Goal: Transaction & Acquisition: Purchase product/service

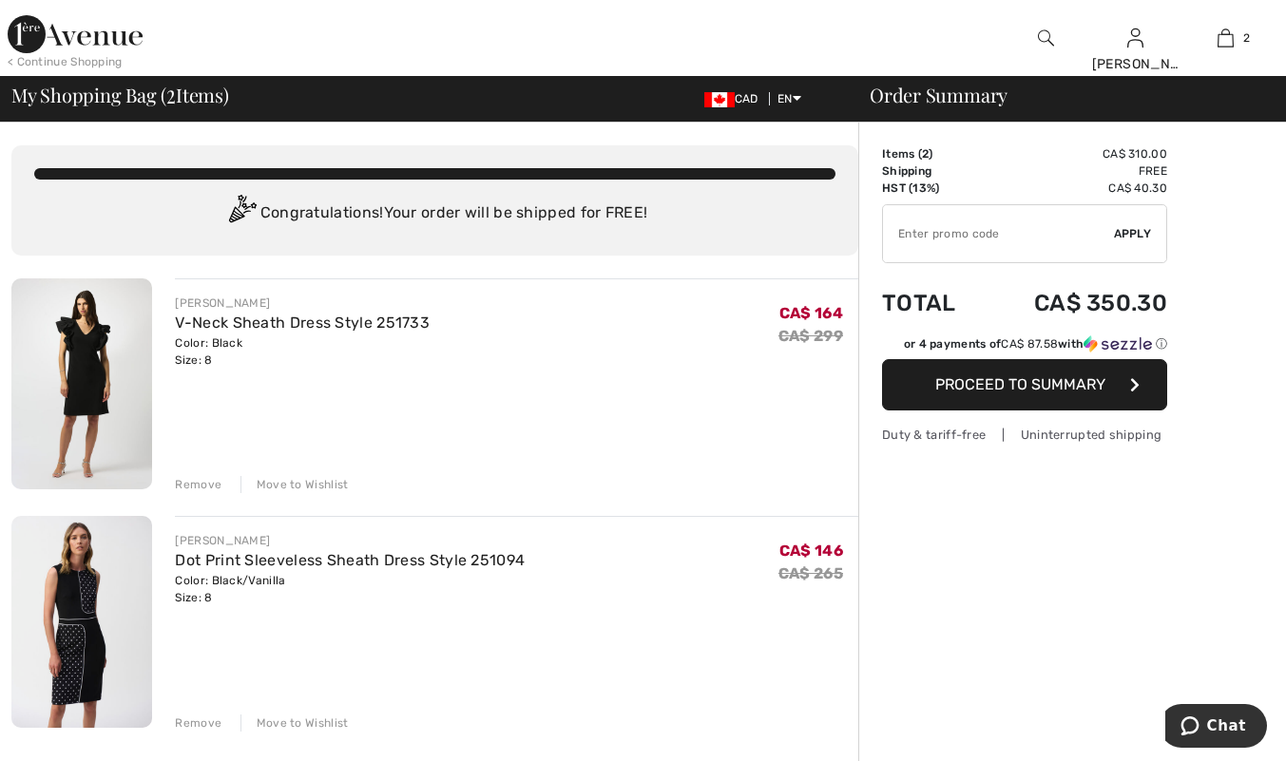
click at [81, 583] on img at bounding box center [81, 621] width 141 height 211
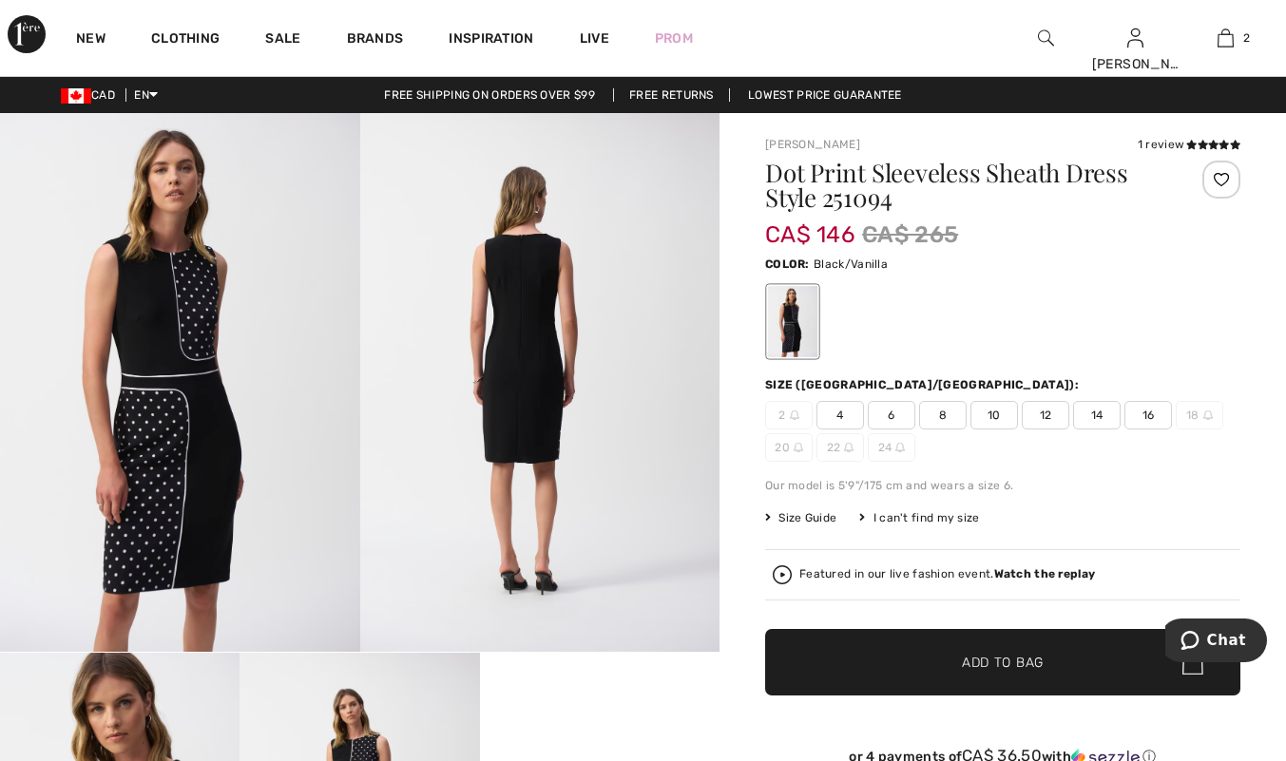
click at [1189, 144] on icon at bounding box center [1191, 145] width 10 height 10
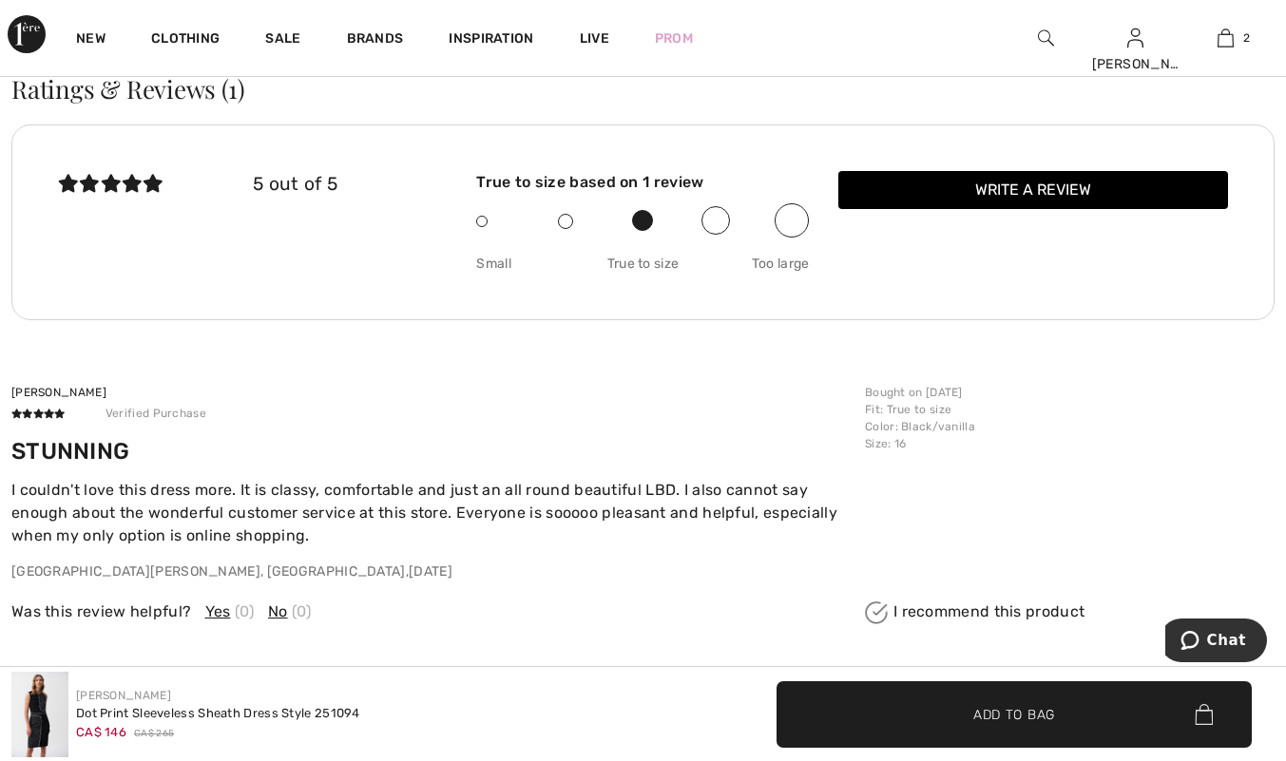
scroll to position [2525, 0]
click at [256, 472] on div "STUNNING I couldn't love this dress more. It is classy, comfortable and just an…" at bounding box center [432, 509] width 842 height 144
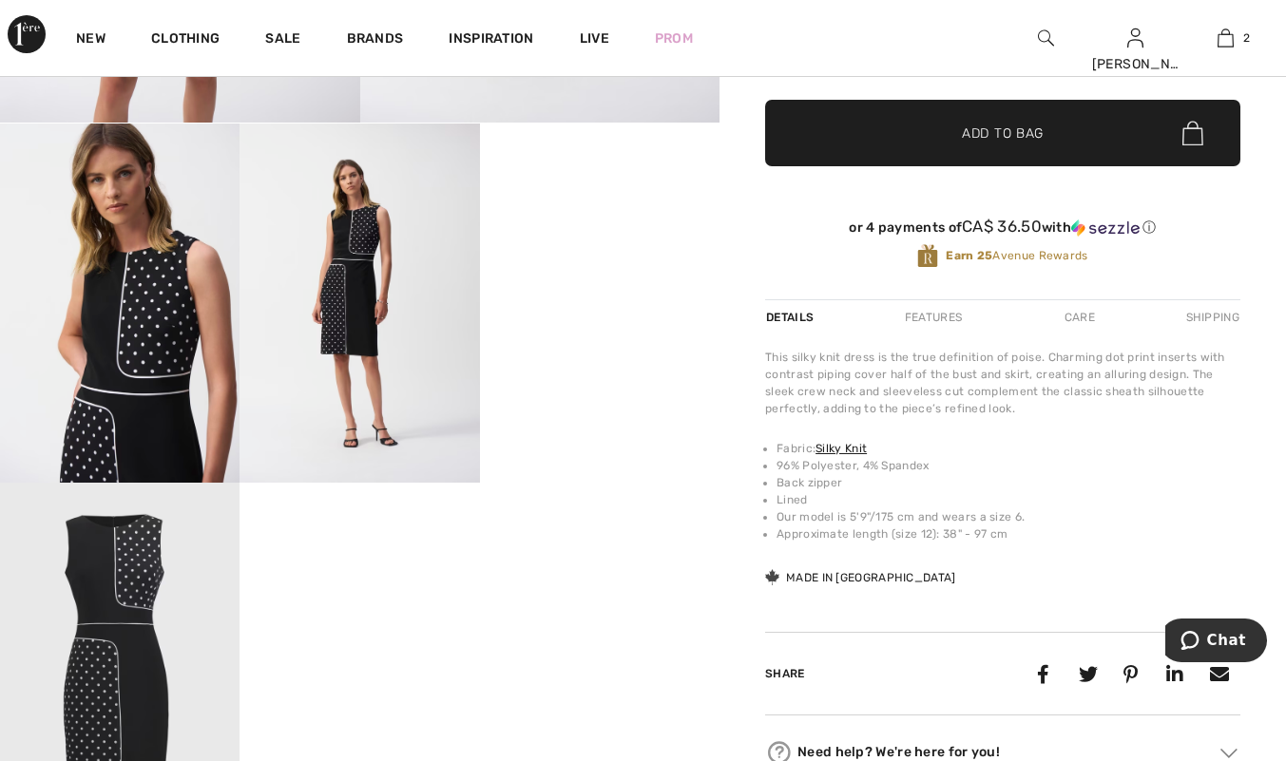
scroll to position [528, 0]
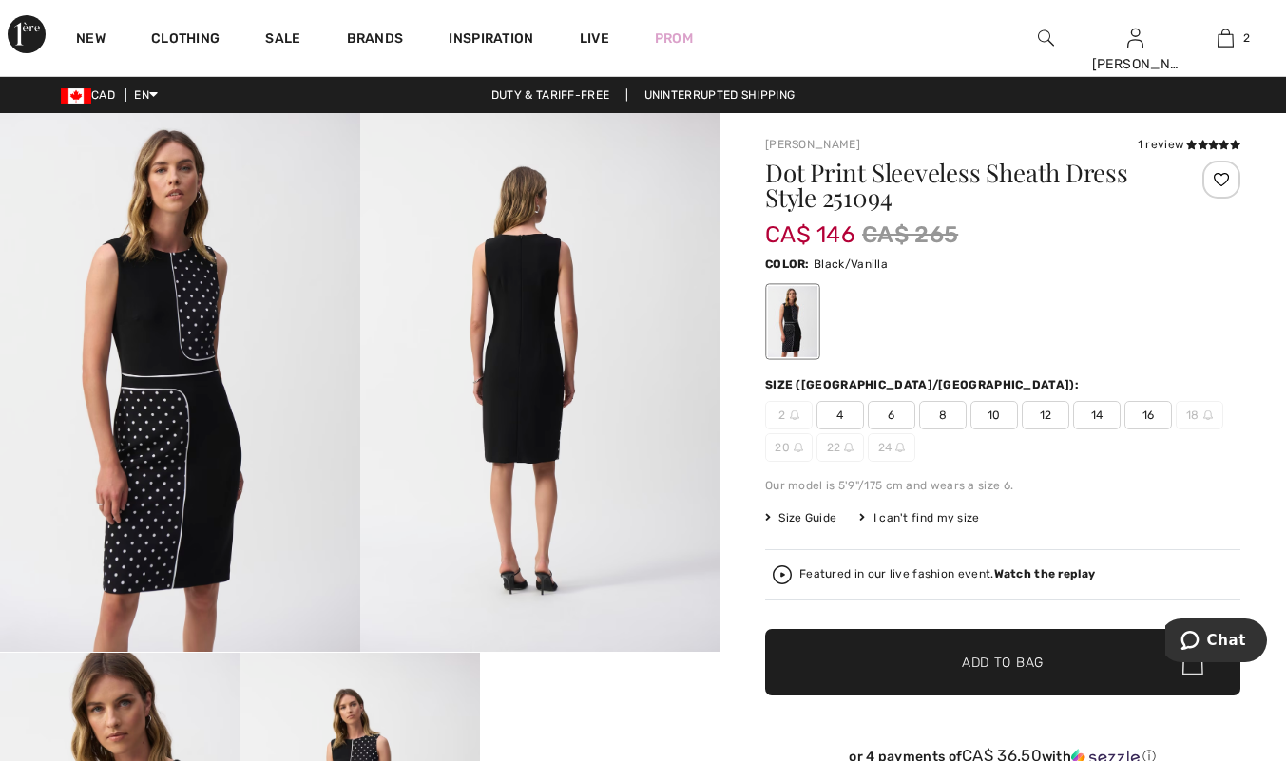
click at [1228, 30] on img at bounding box center [1226, 38] width 16 height 23
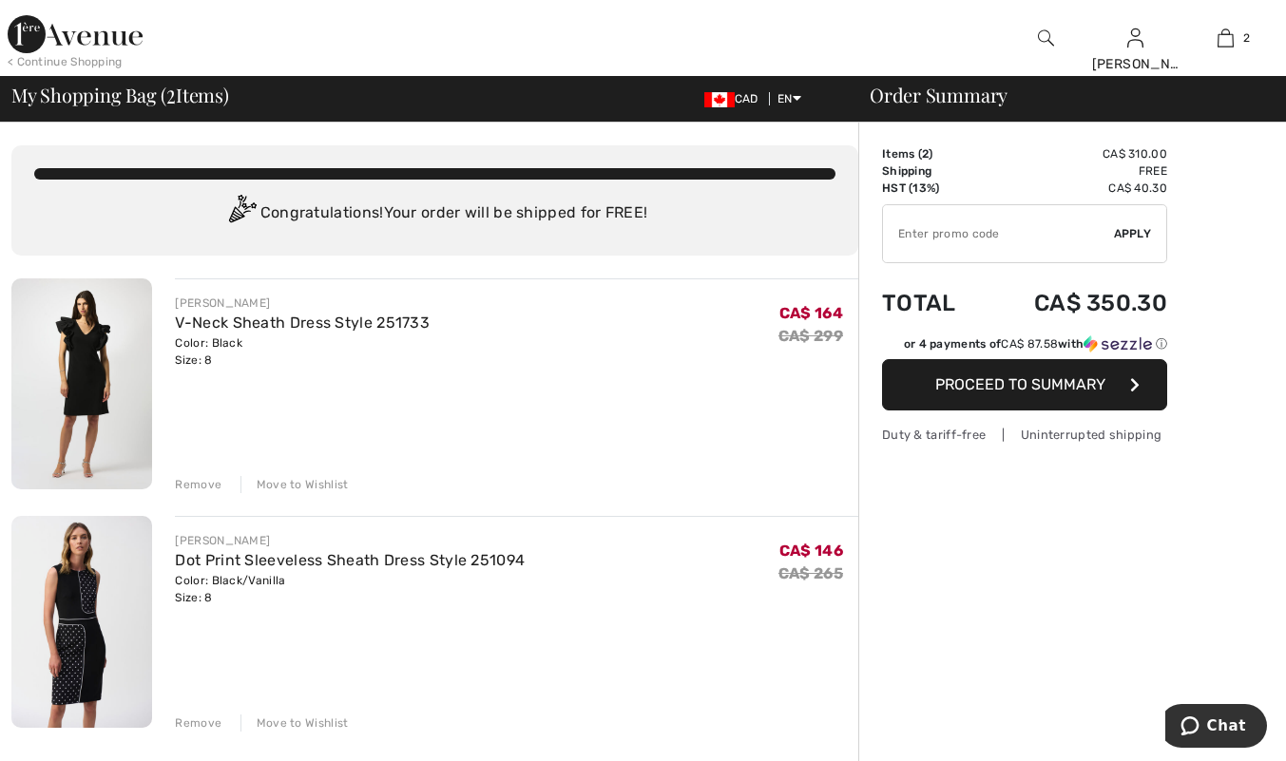
click at [293, 477] on div "Move to Wishlist" at bounding box center [295, 484] width 108 height 17
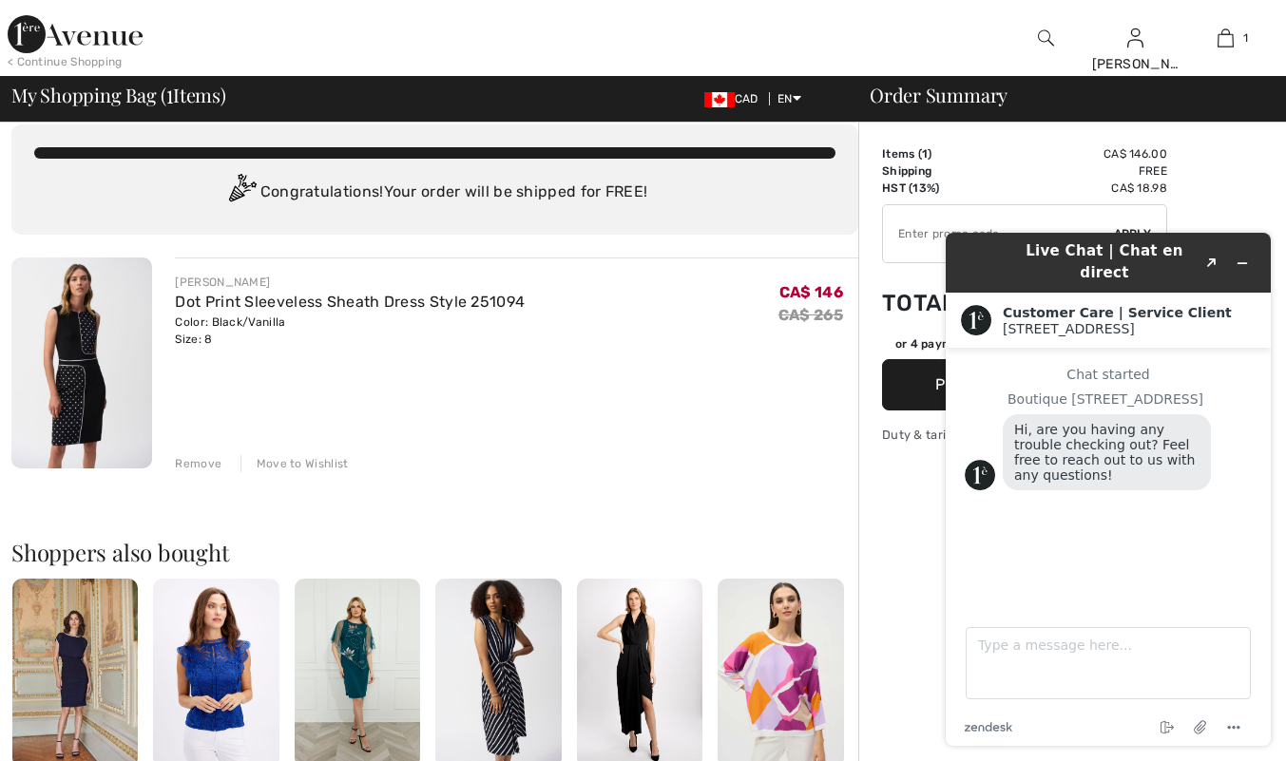
scroll to position [21, 0]
click at [1012, 644] on textarea "Type a message here..." at bounding box center [1108, 663] width 285 height 72
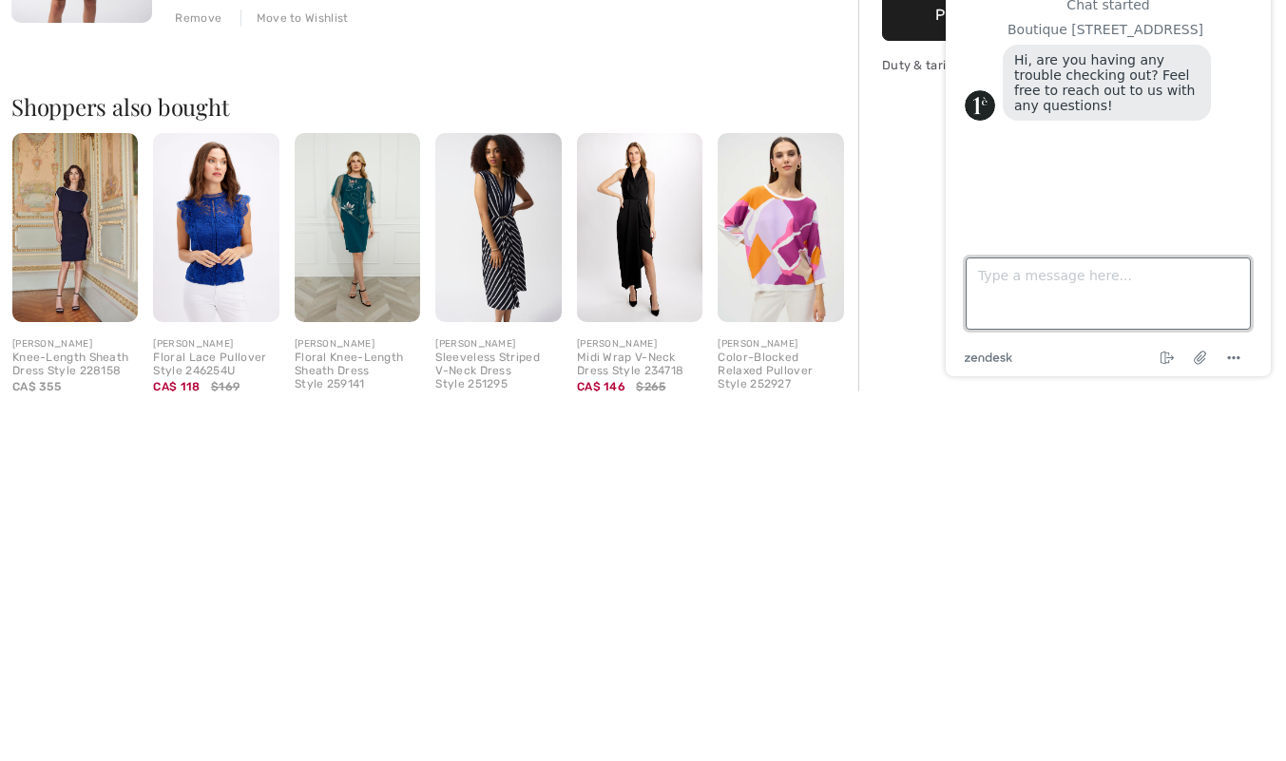
scroll to position [119, 0]
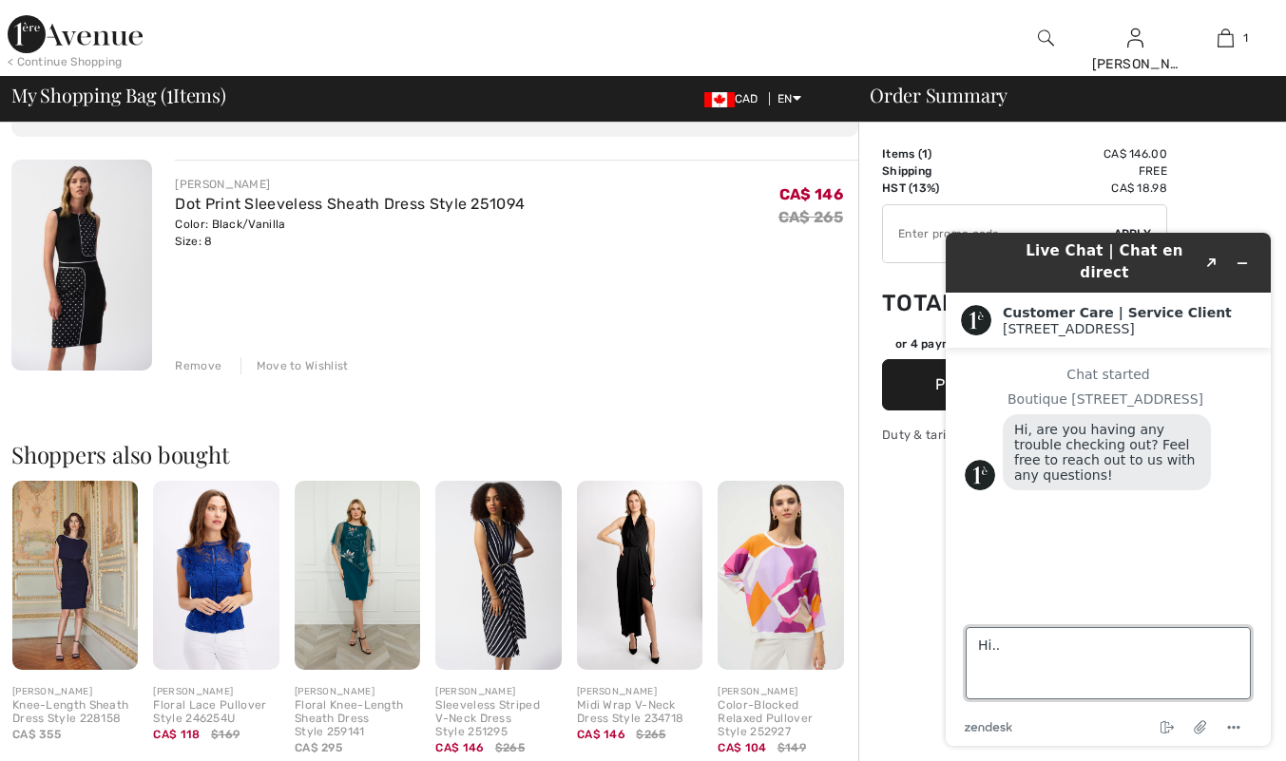
type textarea "Hi.."
click at [84, 283] on img at bounding box center [81, 265] width 141 height 211
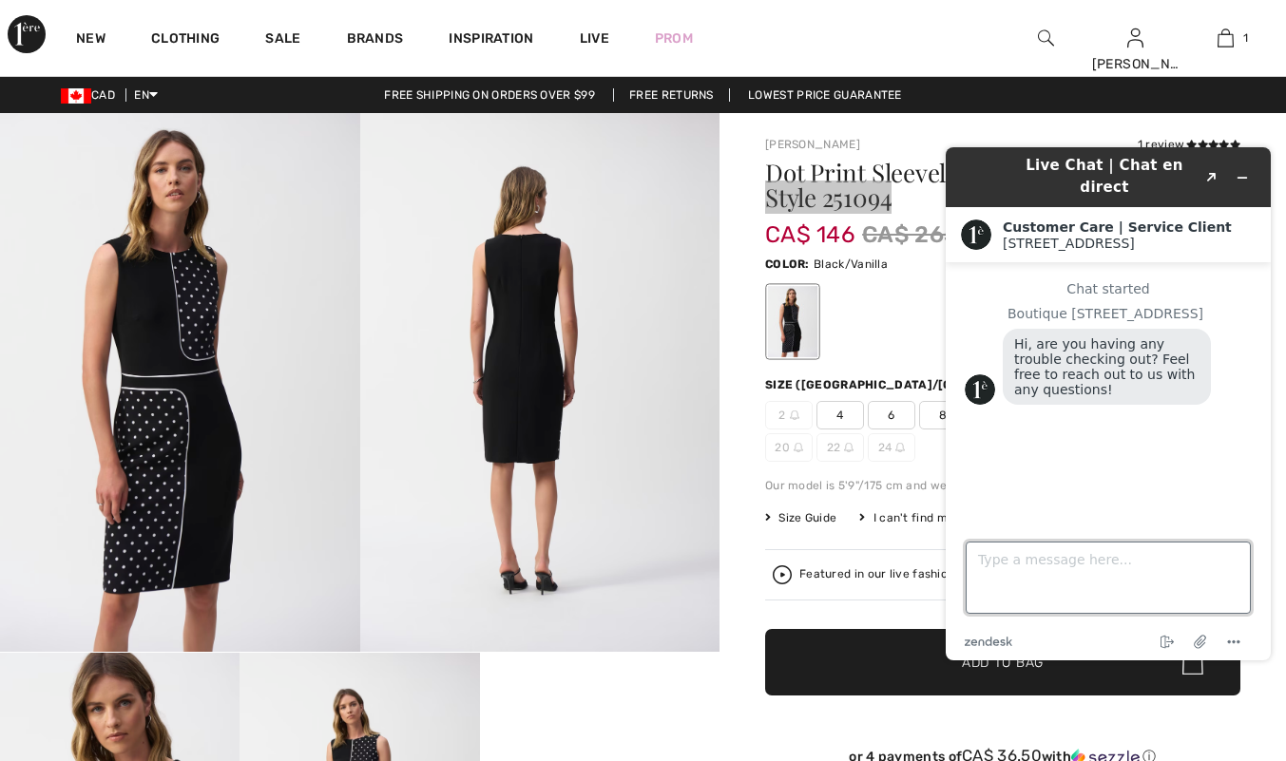
click at [1003, 561] on textarea "Type a message here..." at bounding box center [1108, 578] width 285 height 72
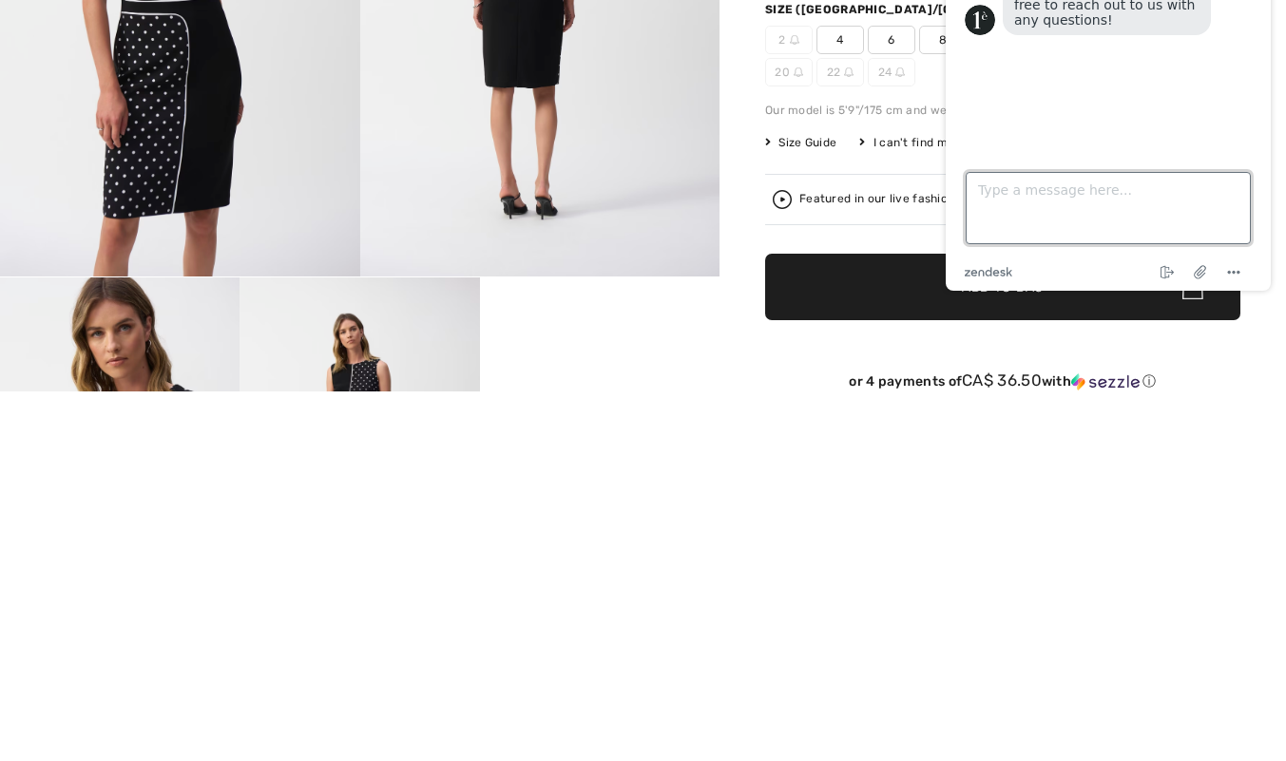
scroll to position [12, 0]
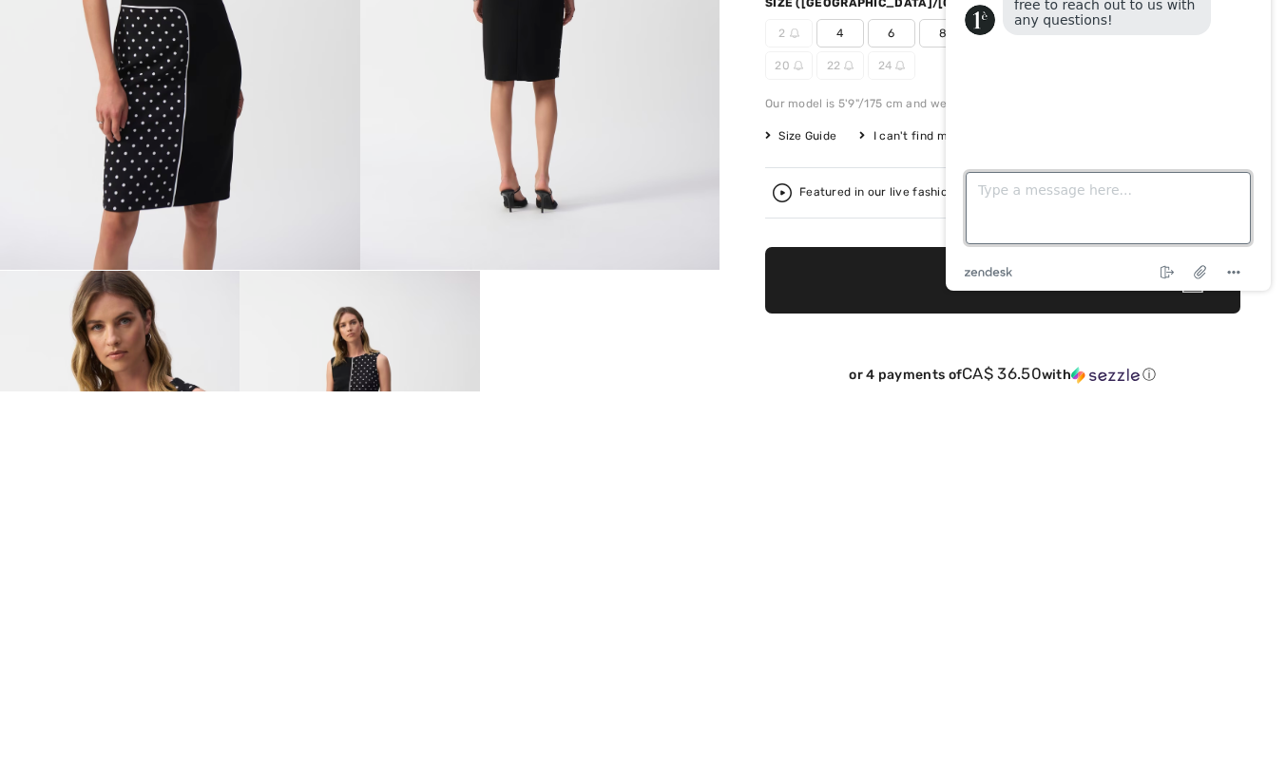
click at [1010, 198] on textarea "Type a message here..." at bounding box center [1108, 208] width 285 height 72
paste textarea "Style 251094"
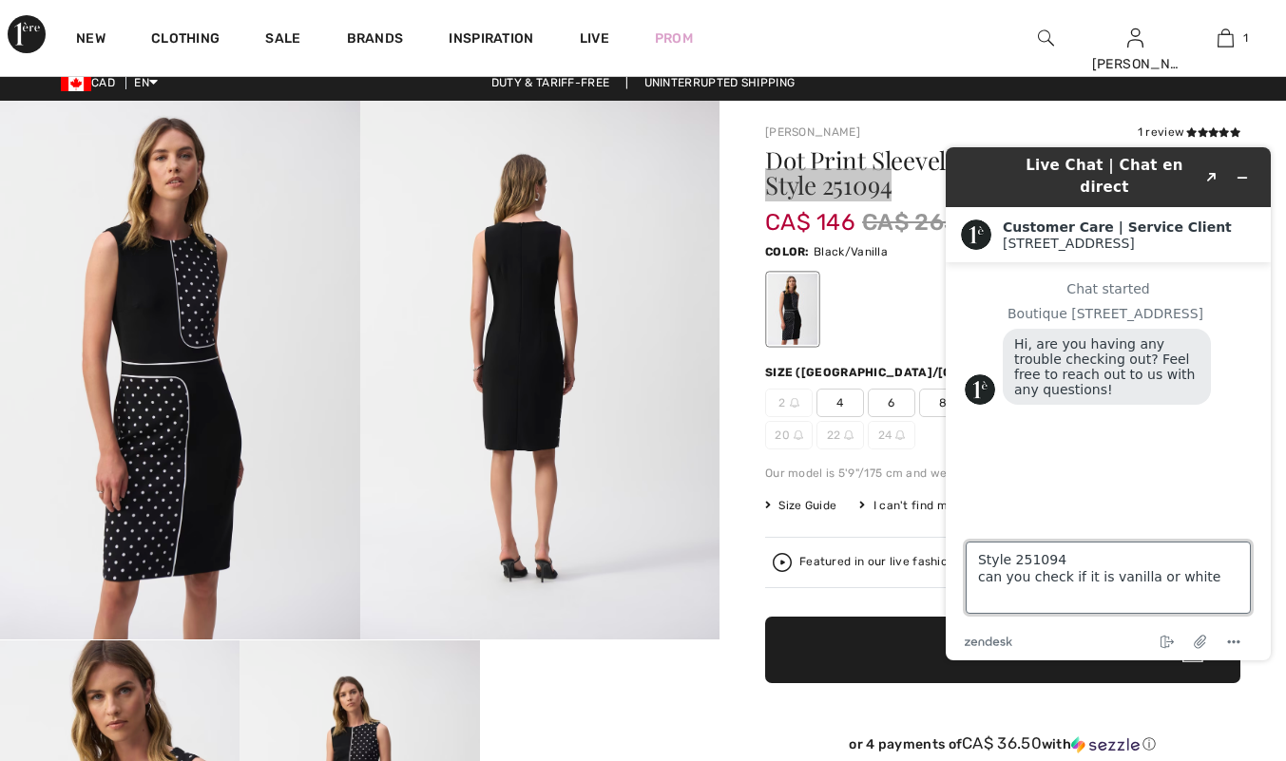
type textarea "Style 251094 can you check if it is vanilla or white"
click at [1145, 475] on div "Chat started Boutique 1ère Avenue Hi, are you having any trouble checking out? …" at bounding box center [1108, 385] width 287 height 209
click at [1201, 575] on textarea "Style 251094 can you check if it is vanilla or white" at bounding box center [1108, 578] width 285 height 72
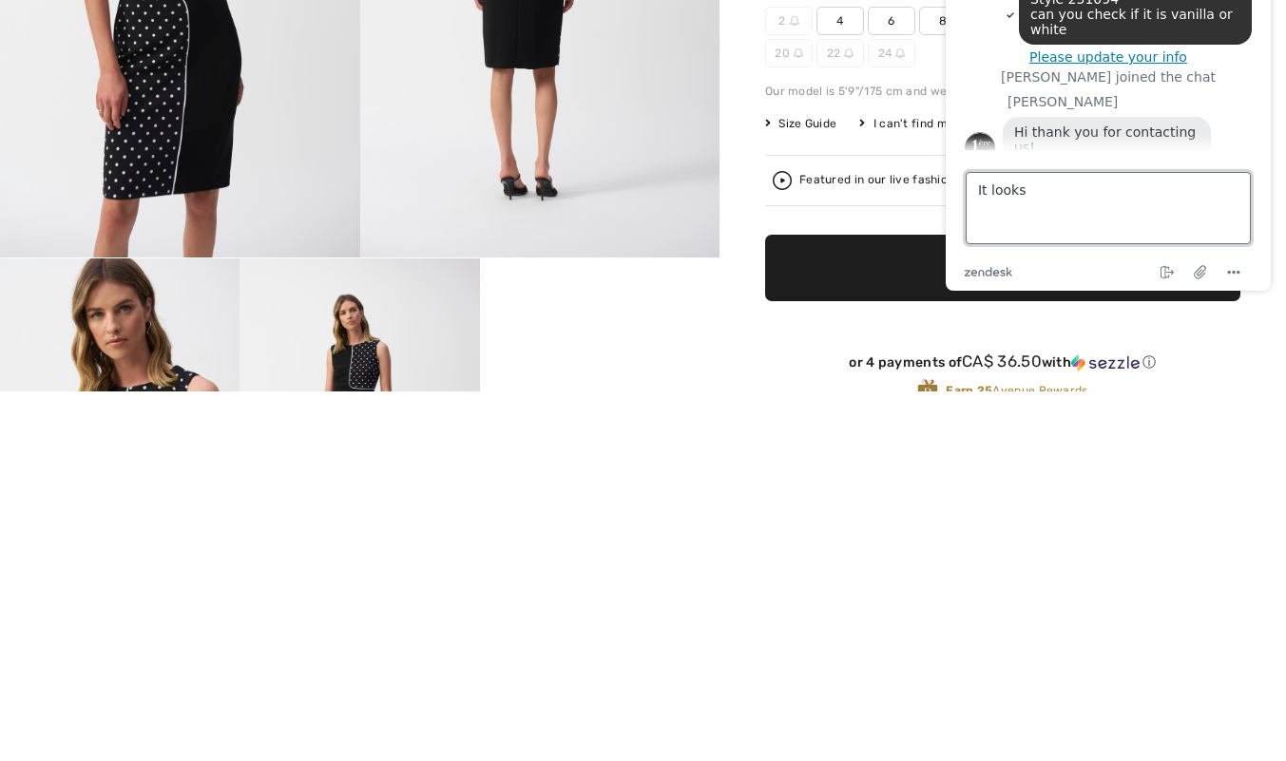
scroll to position [68, 0]
type textarea "It looks white in the image but says vanilla"
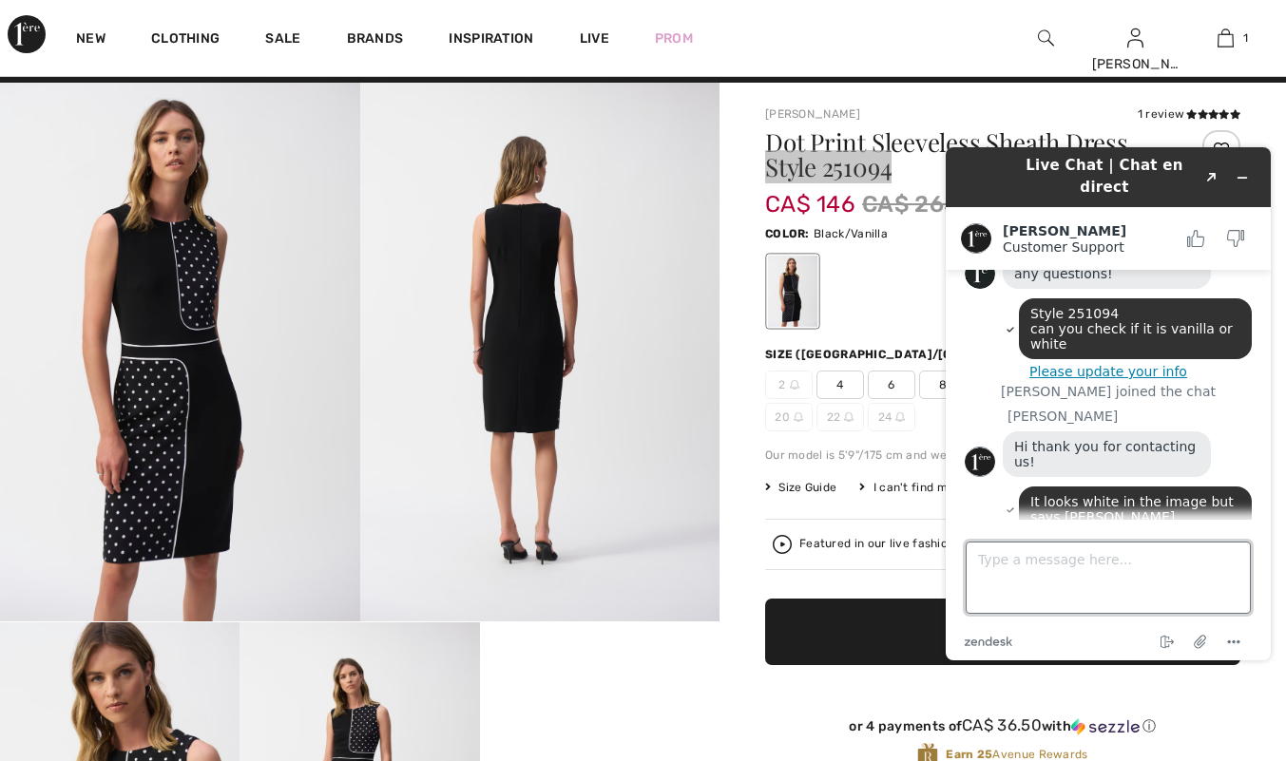
scroll to position [128, 0]
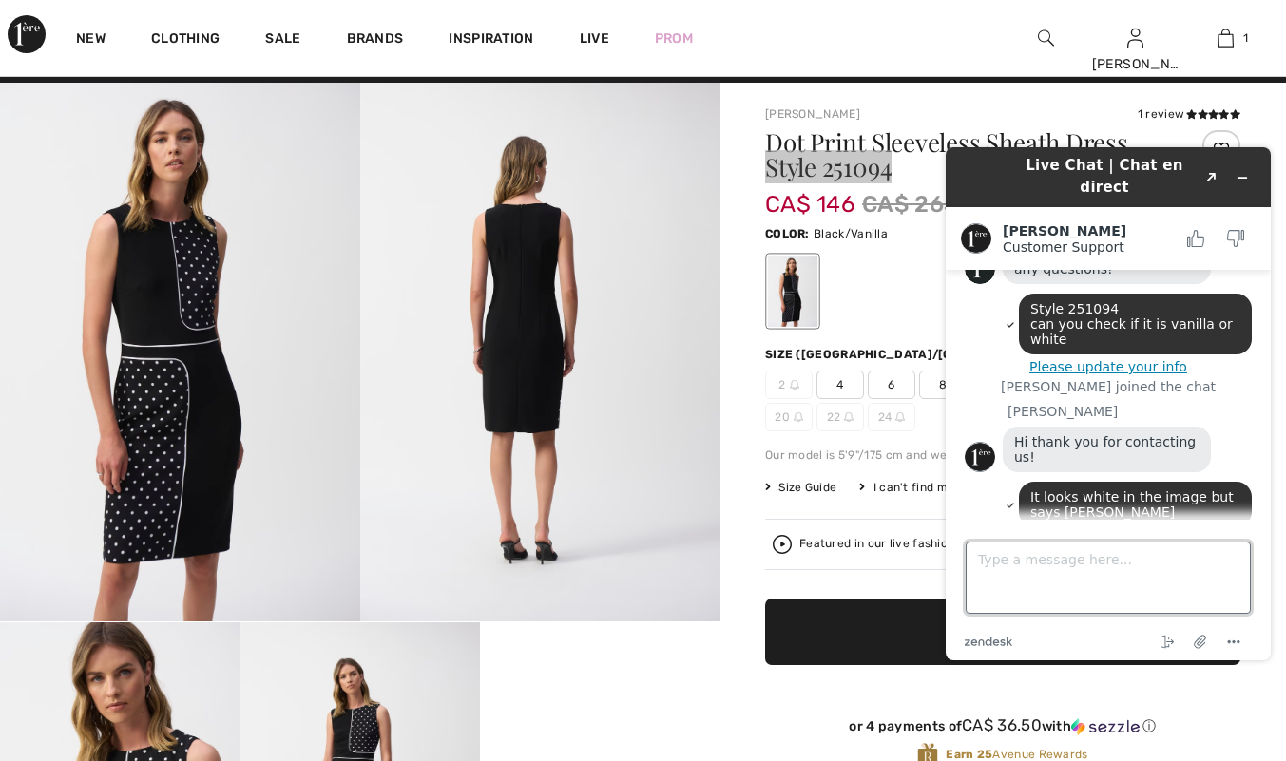
click at [994, 565] on textarea "Type a message here..." at bounding box center [1108, 578] width 285 height 72
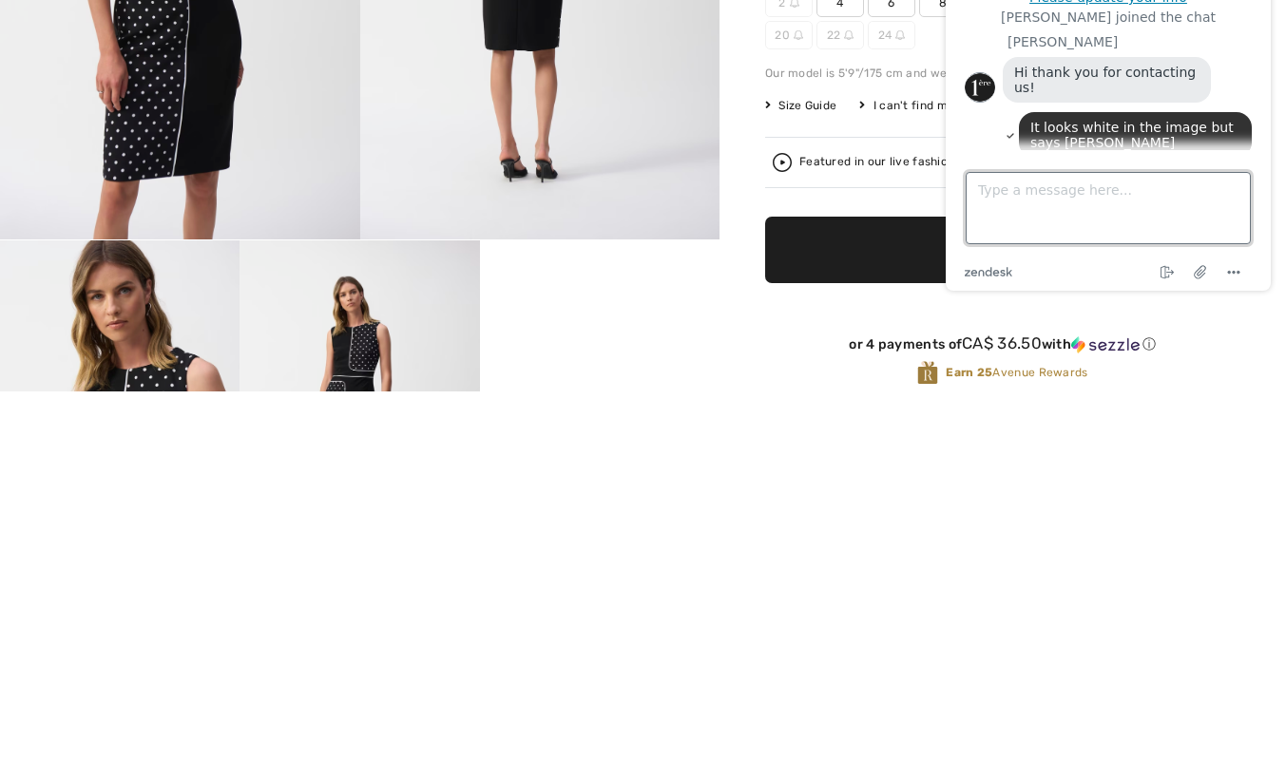
scroll to position [253, 0]
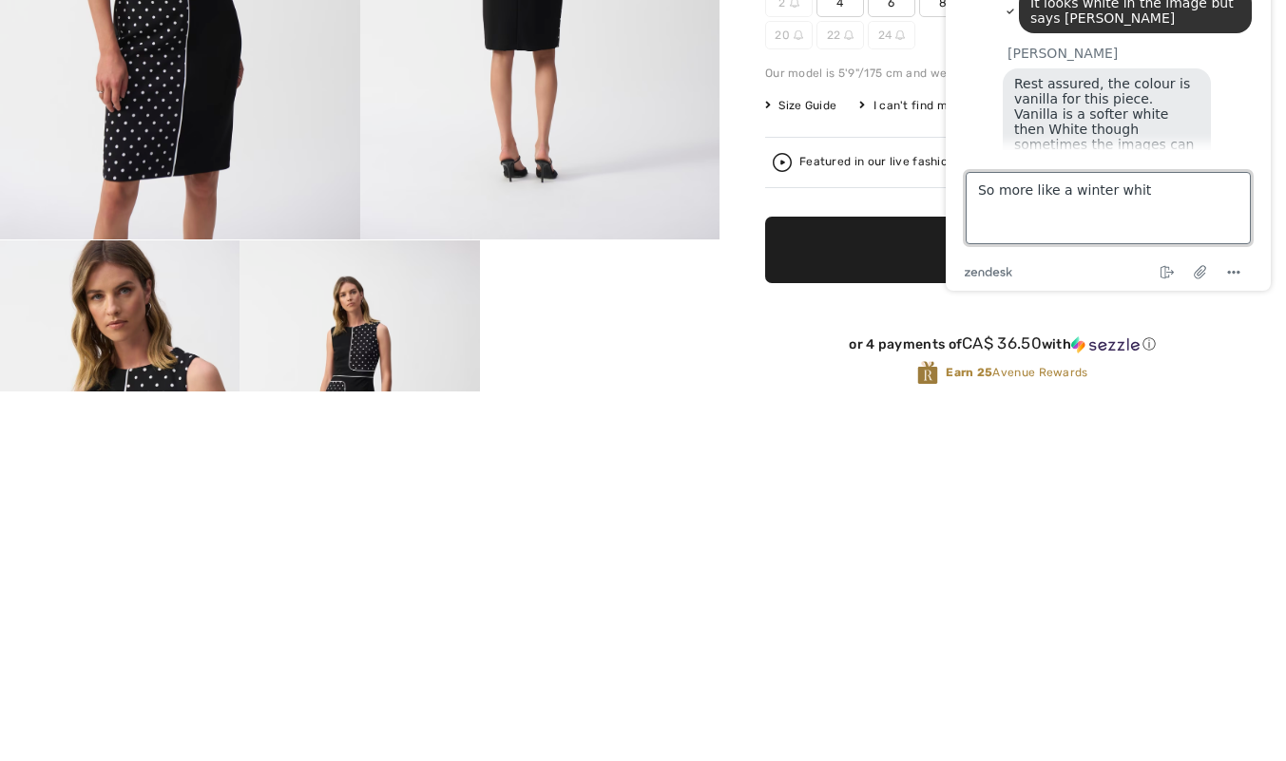
type textarea "So more like a winter white"
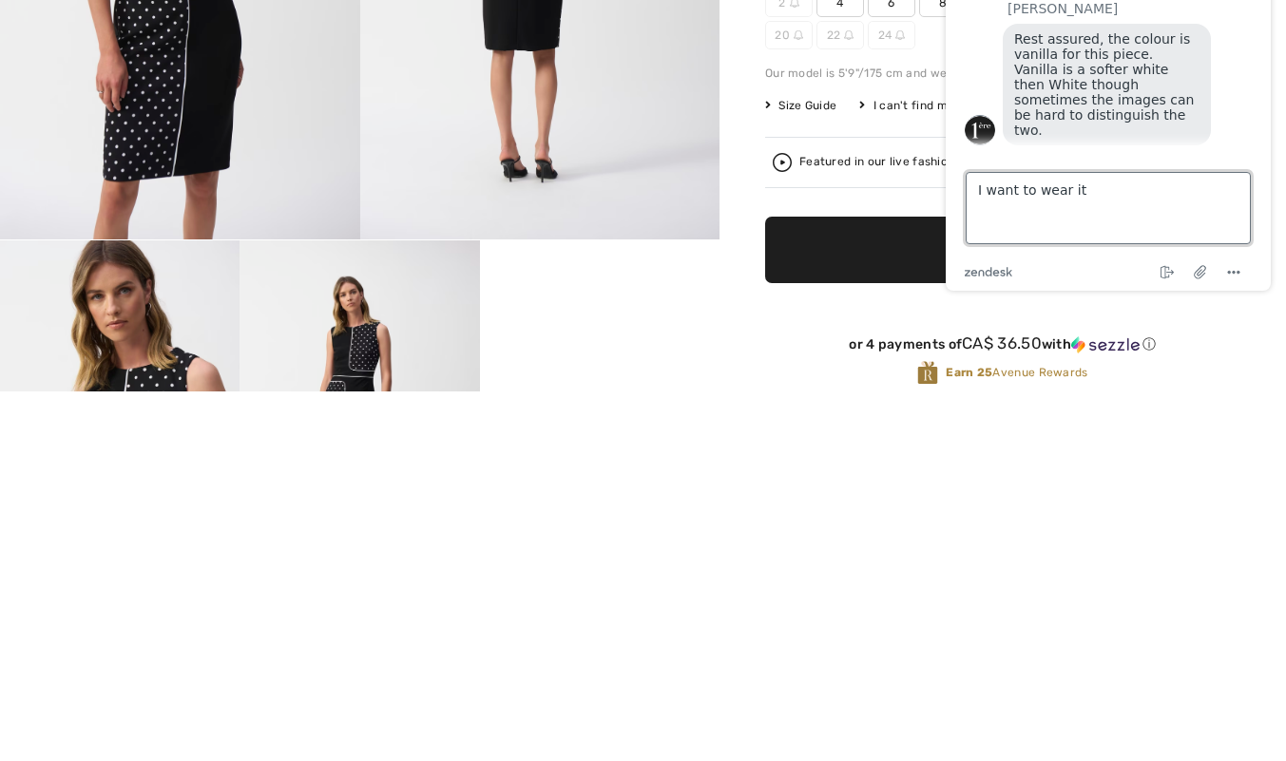
scroll to position [293, 0]
type textarea "I"
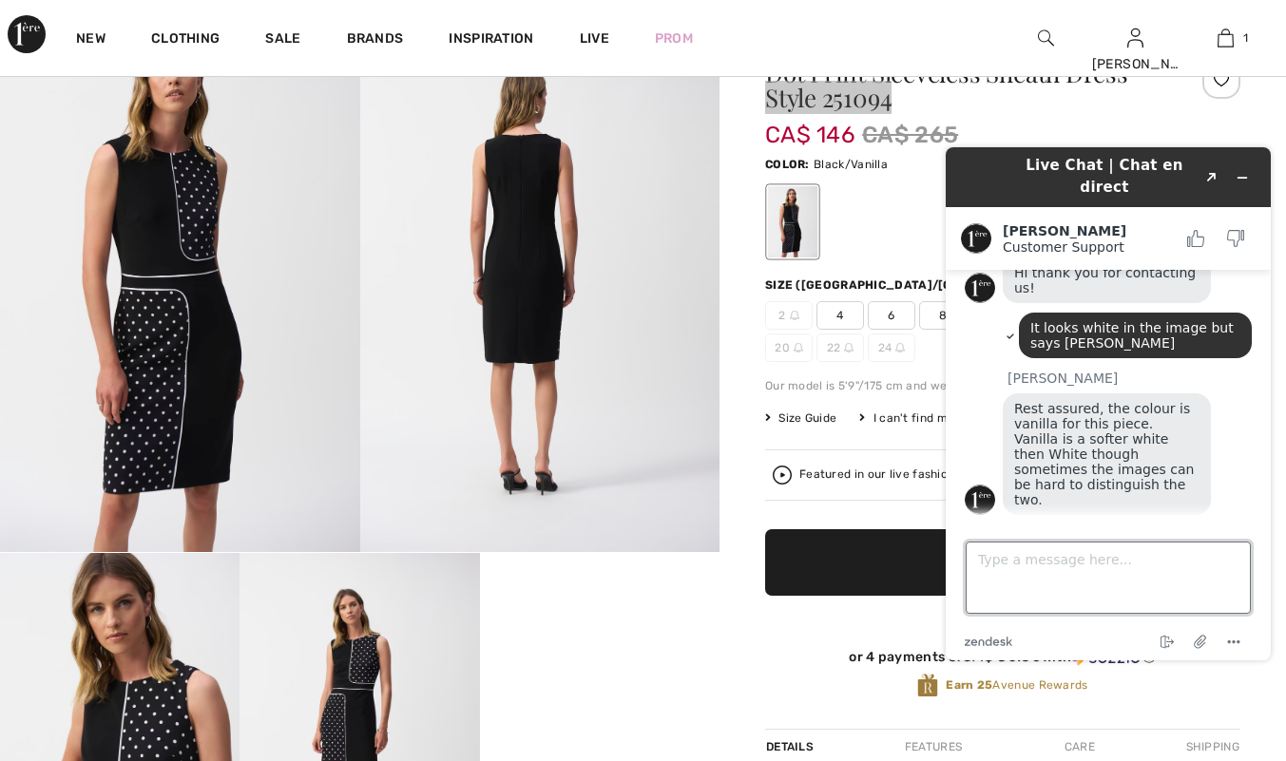
scroll to position [375, 0]
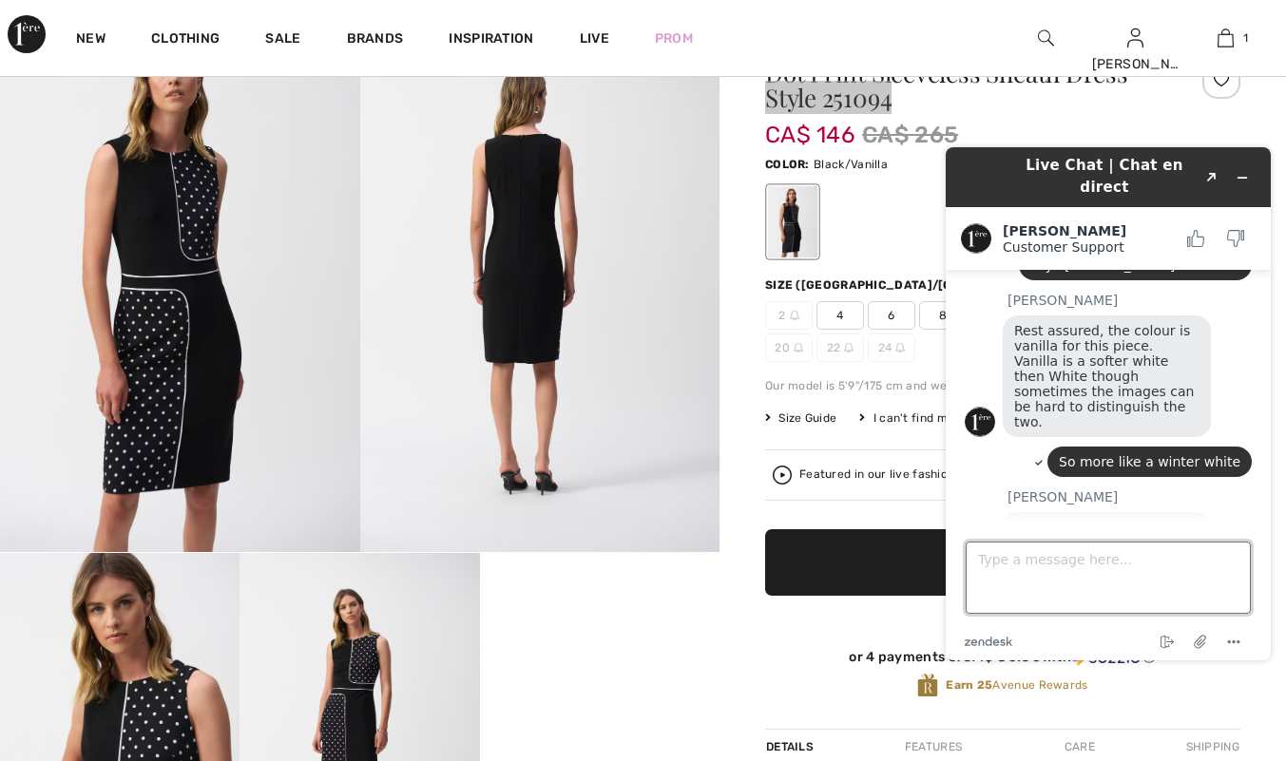
click at [1004, 565] on textarea "Type a message here..." at bounding box center [1108, 578] width 285 height 72
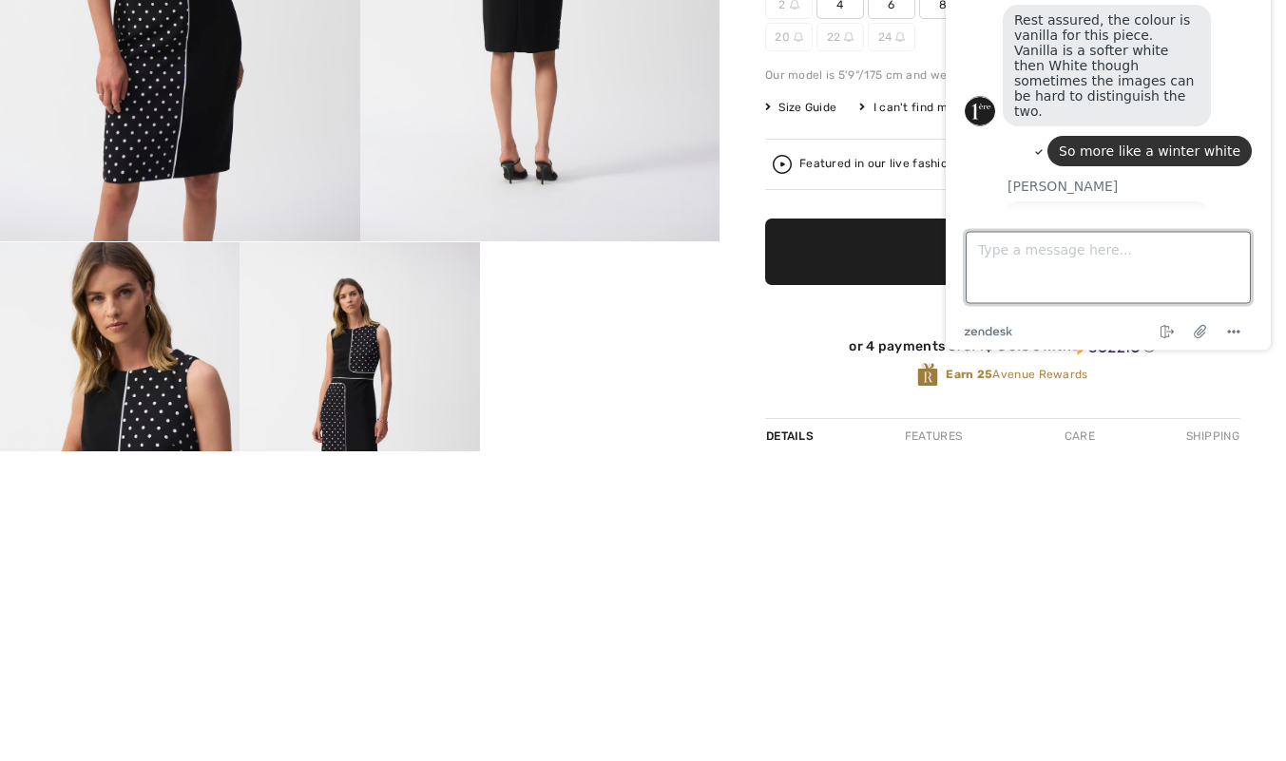
scroll to position [112, 0]
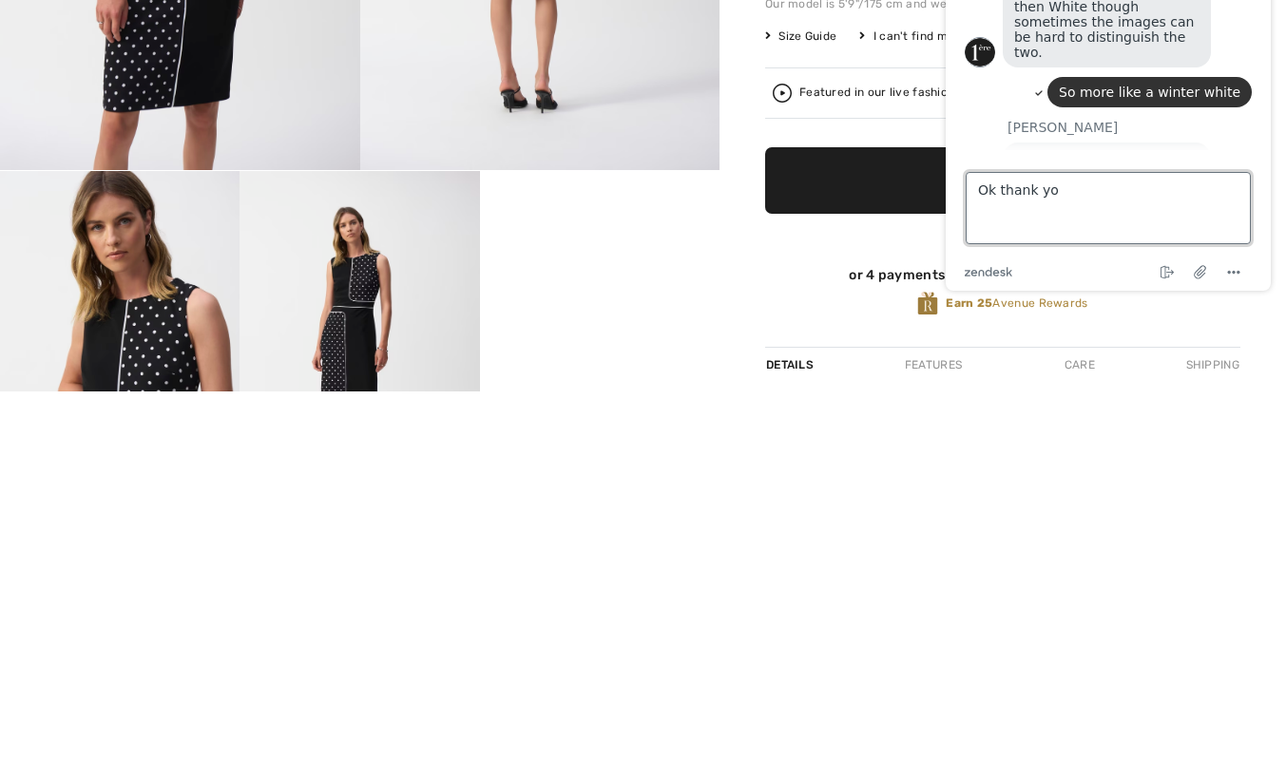
type textarea "Ok thank you"
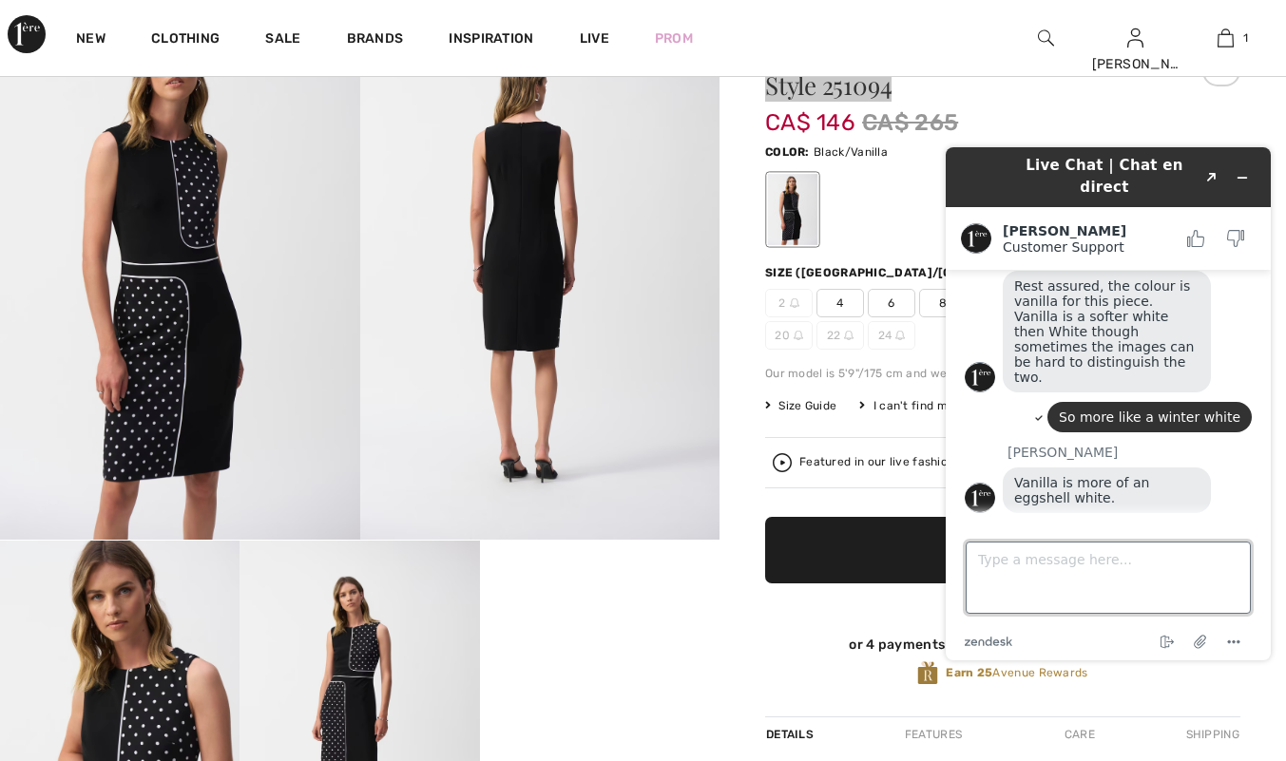
scroll to position [484, 0]
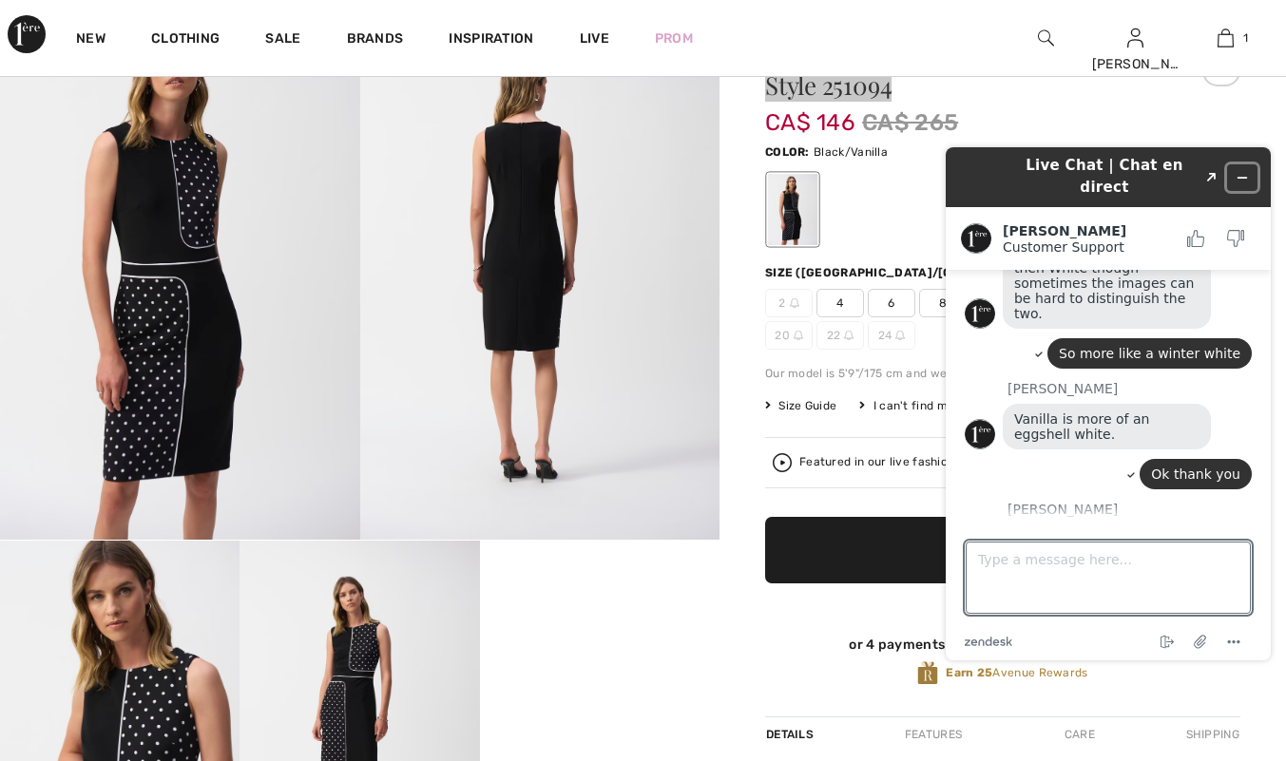
click at [1244, 178] on icon "Minimize widget" at bounding box center [1243, 178] width 9 height 0
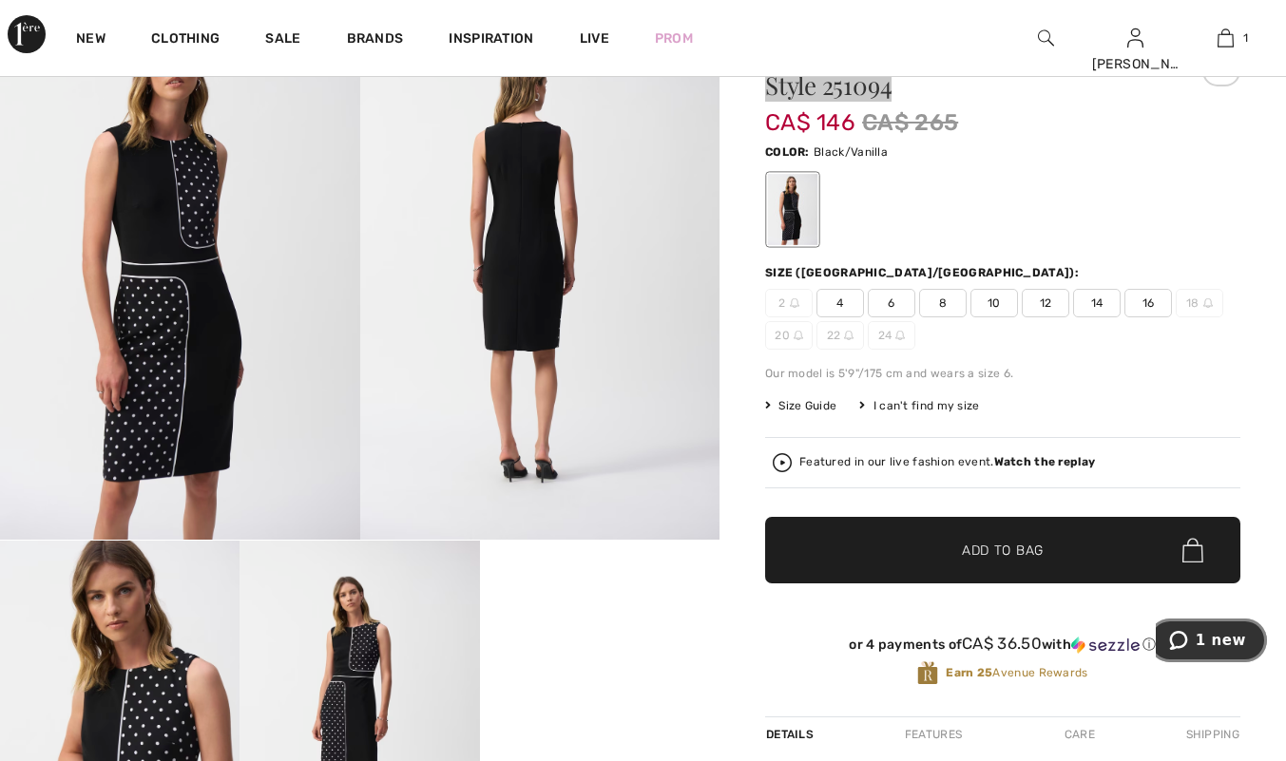
click at [1215, 639] on span "1 new" at bounding box center [1221, 640] width 50 height 17
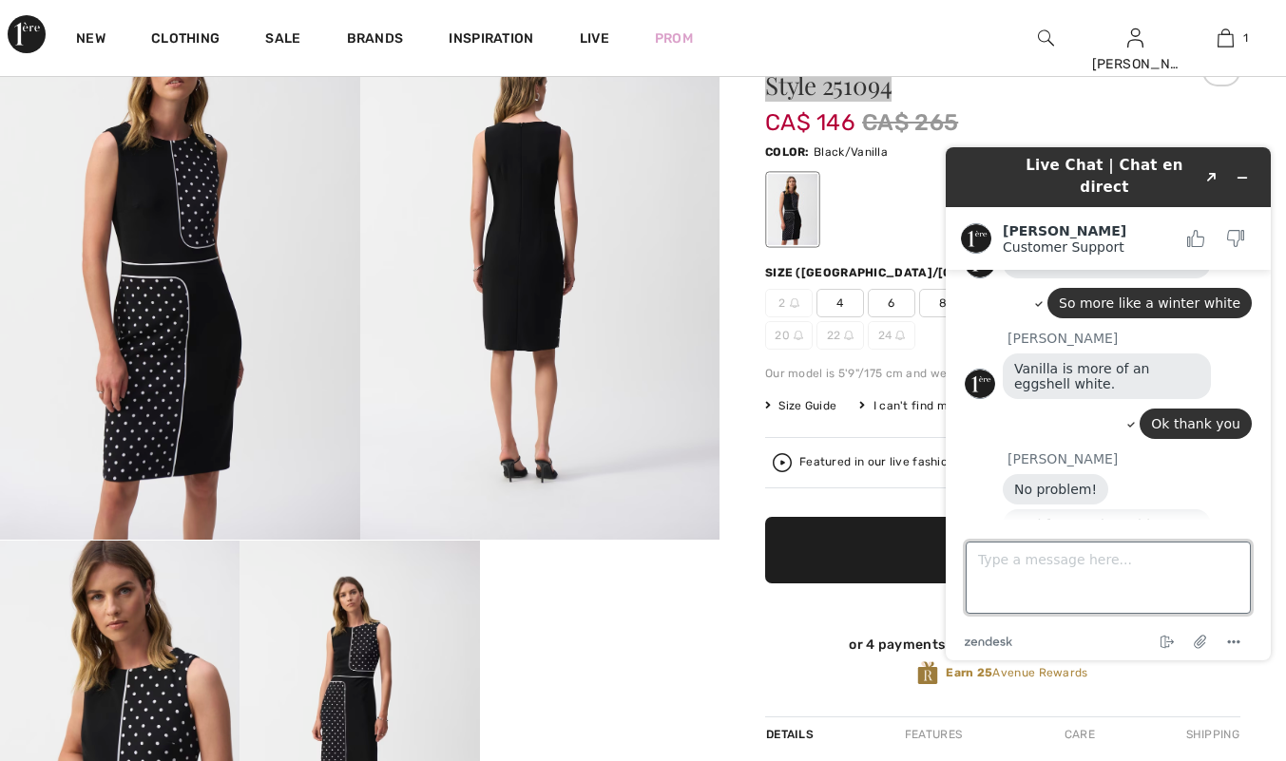
click at [1018, 552] on textarea "Type a message here..." at bounding box center [1108, 578] width 285 height 72
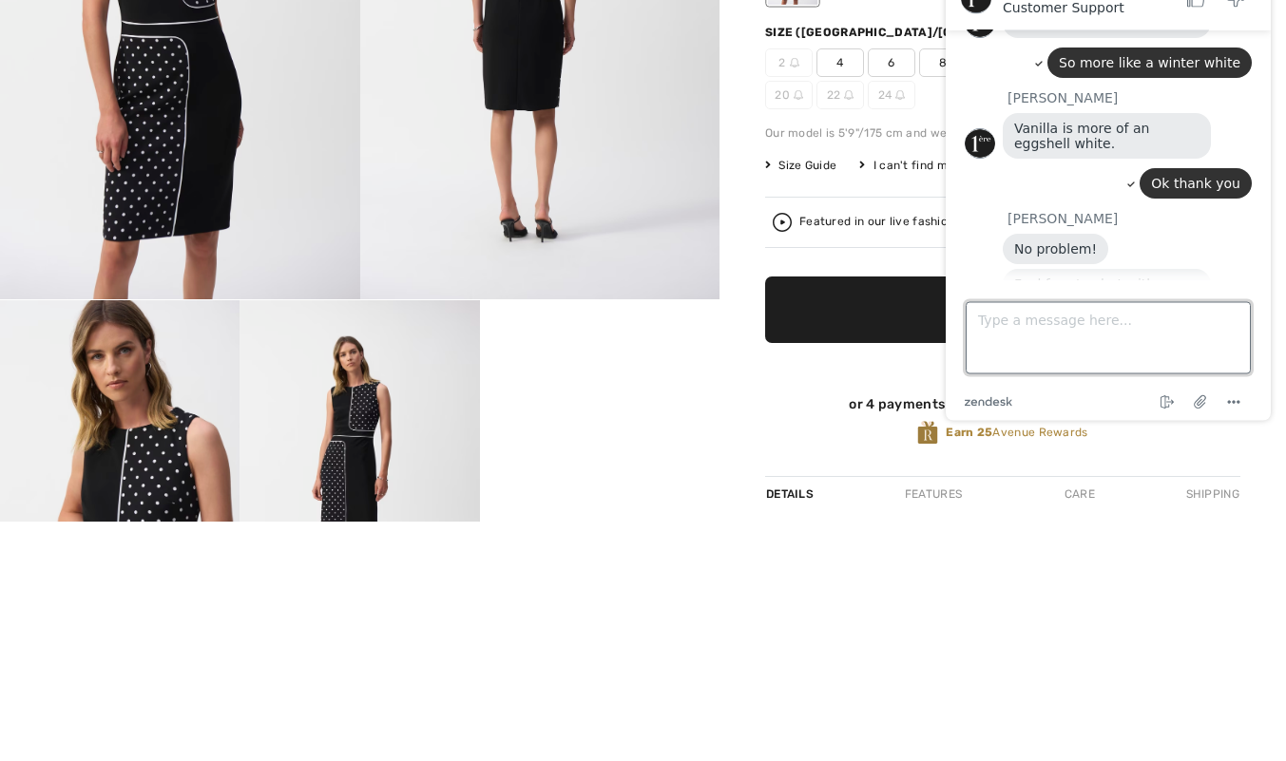
scroll to position [125, 0]
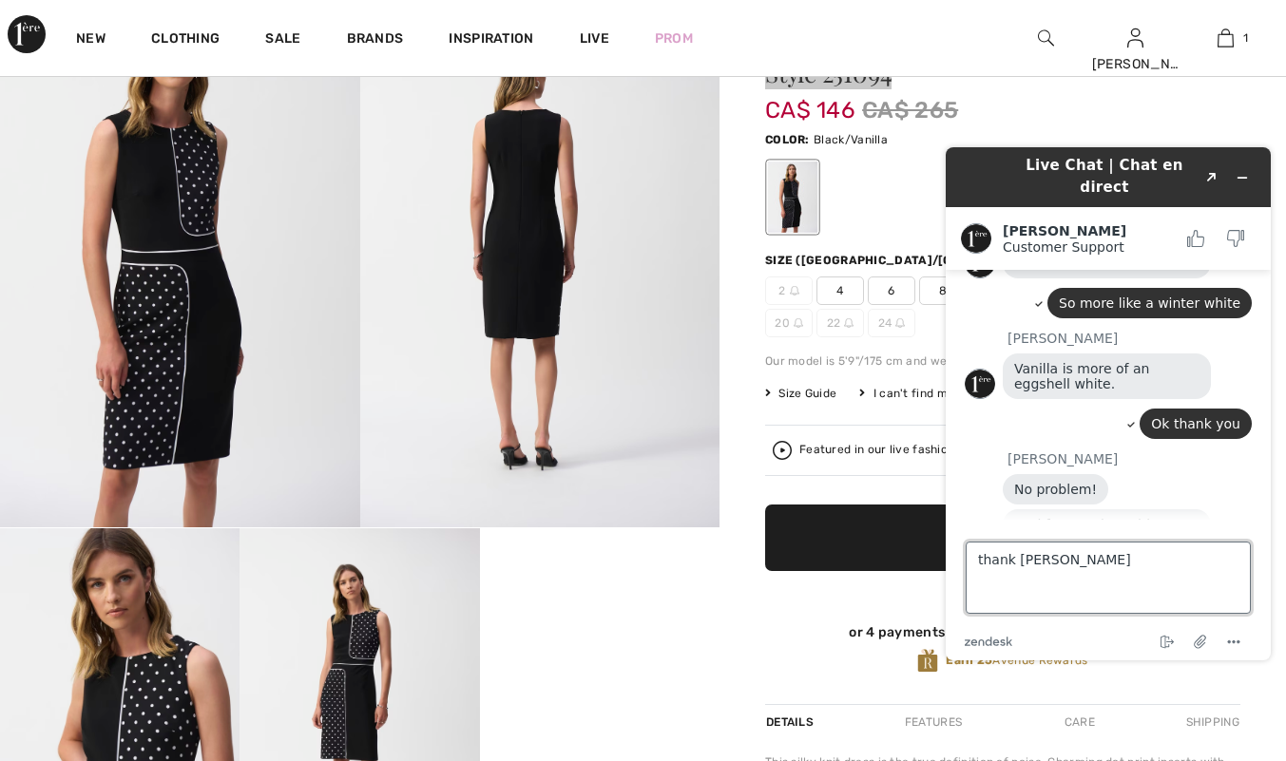
click at [1049, 558] on textarea "thank uou" at bounding box center [1108, 578] width 285 height 72
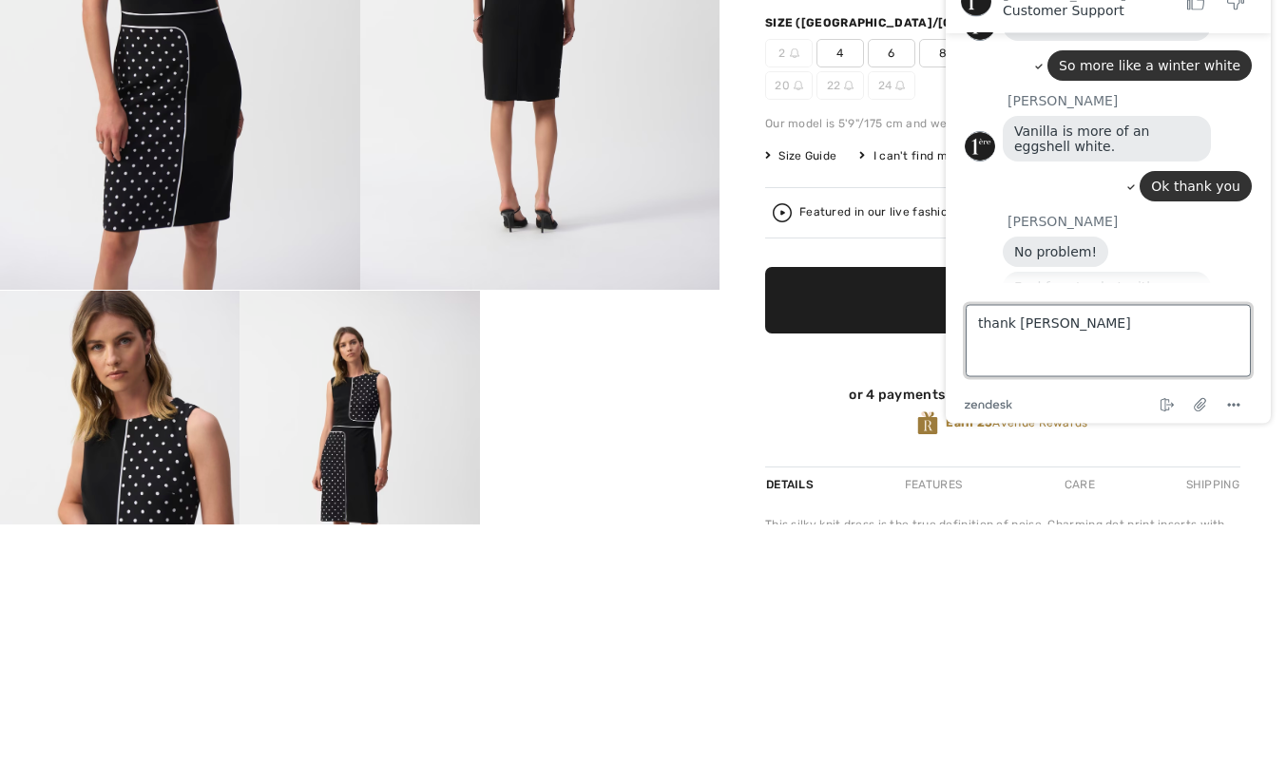
scroll to position [137, 0]
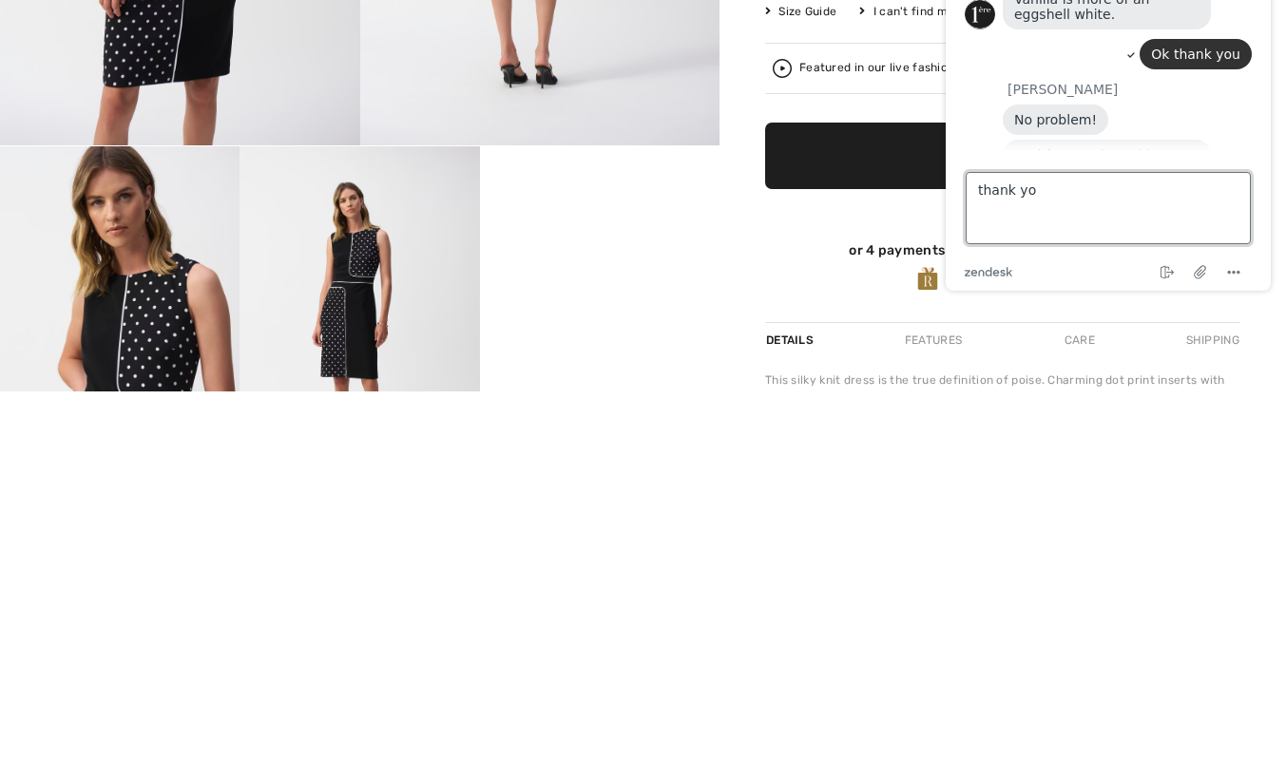
type textarea "thank you"
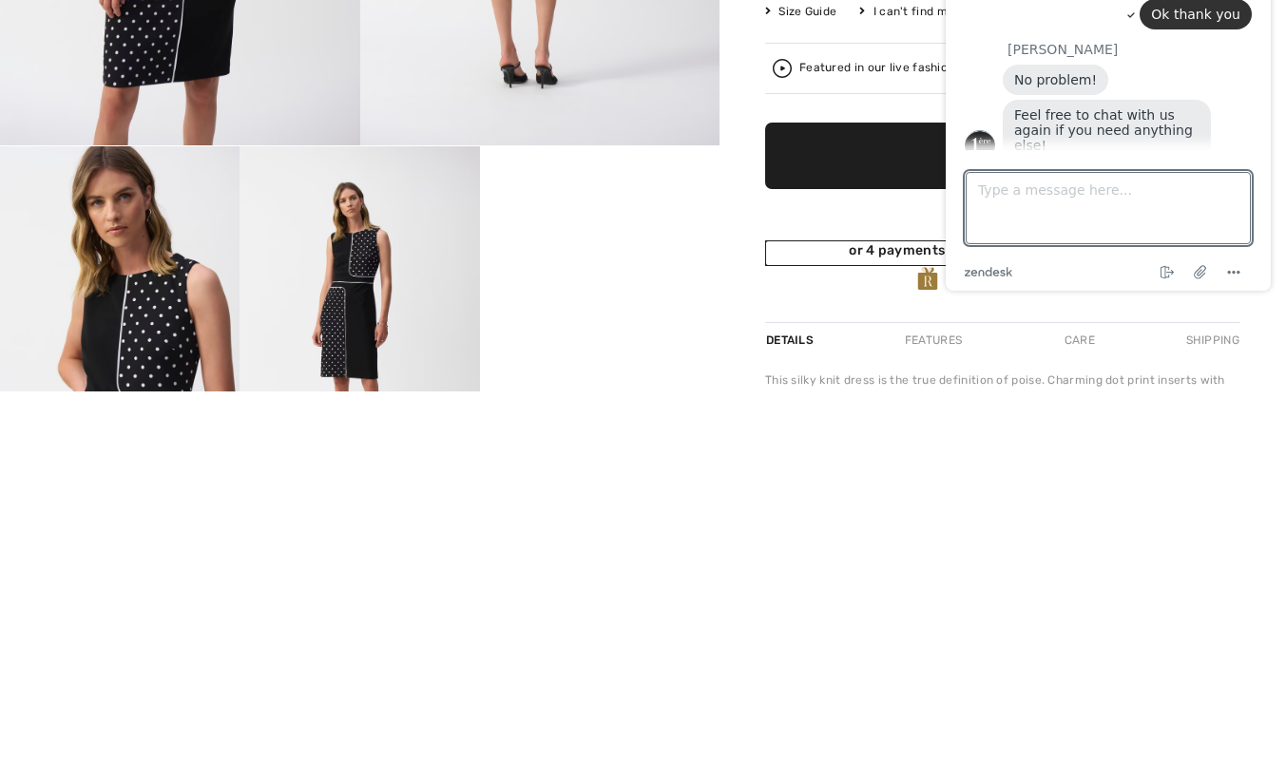
click at [780, 625] on div "or 4 payments of CA$ 36.50 with ⓘ" at bounding box center [1002, 619] width 475 height 19
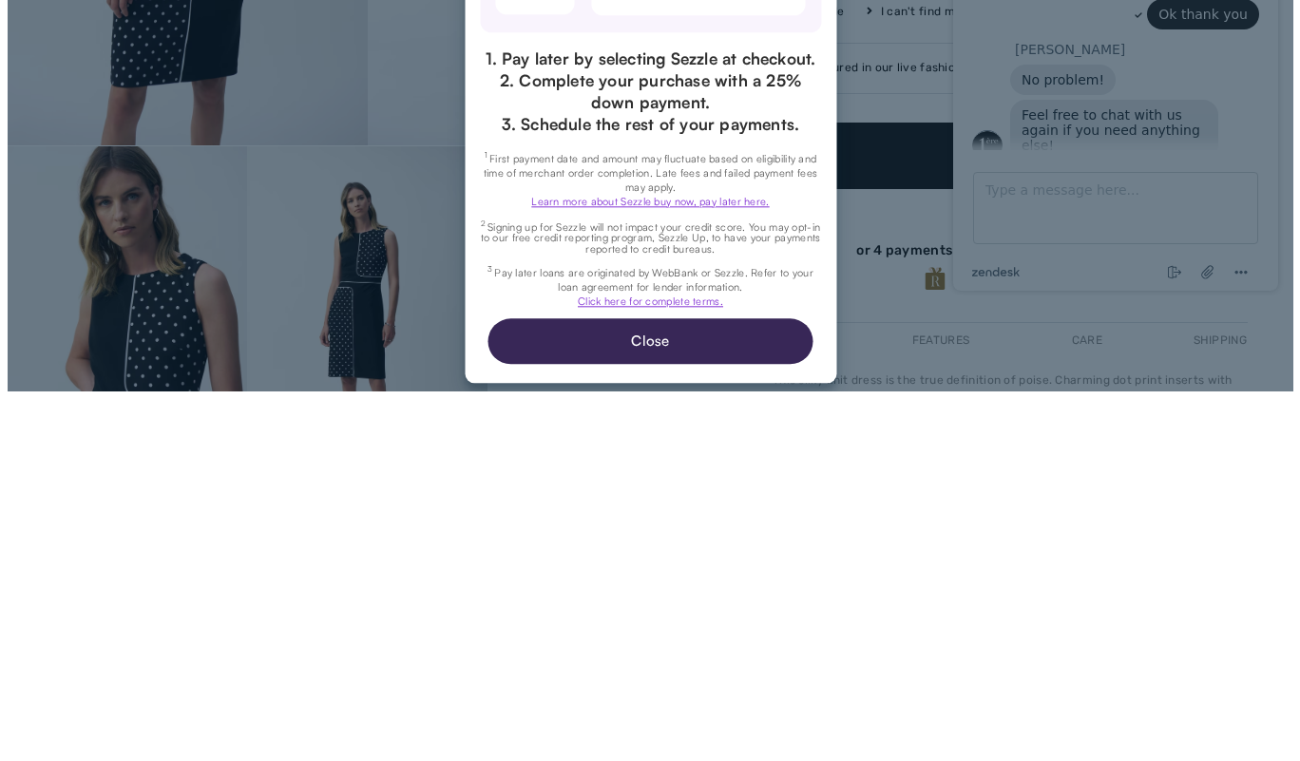
scroll to position [0, 0]
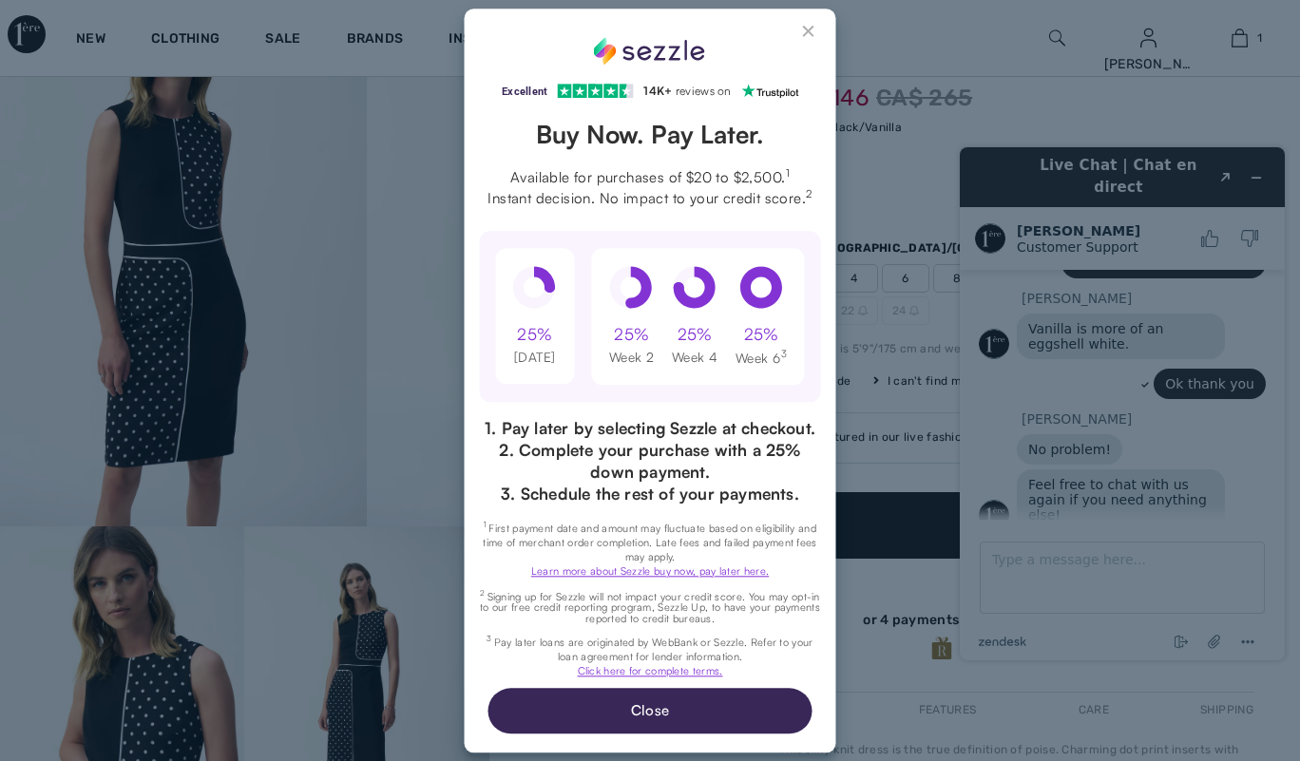
click at [808, 32] on button "Close Sezzle Modal" at bounding box center [810, 35] width 23 height 23
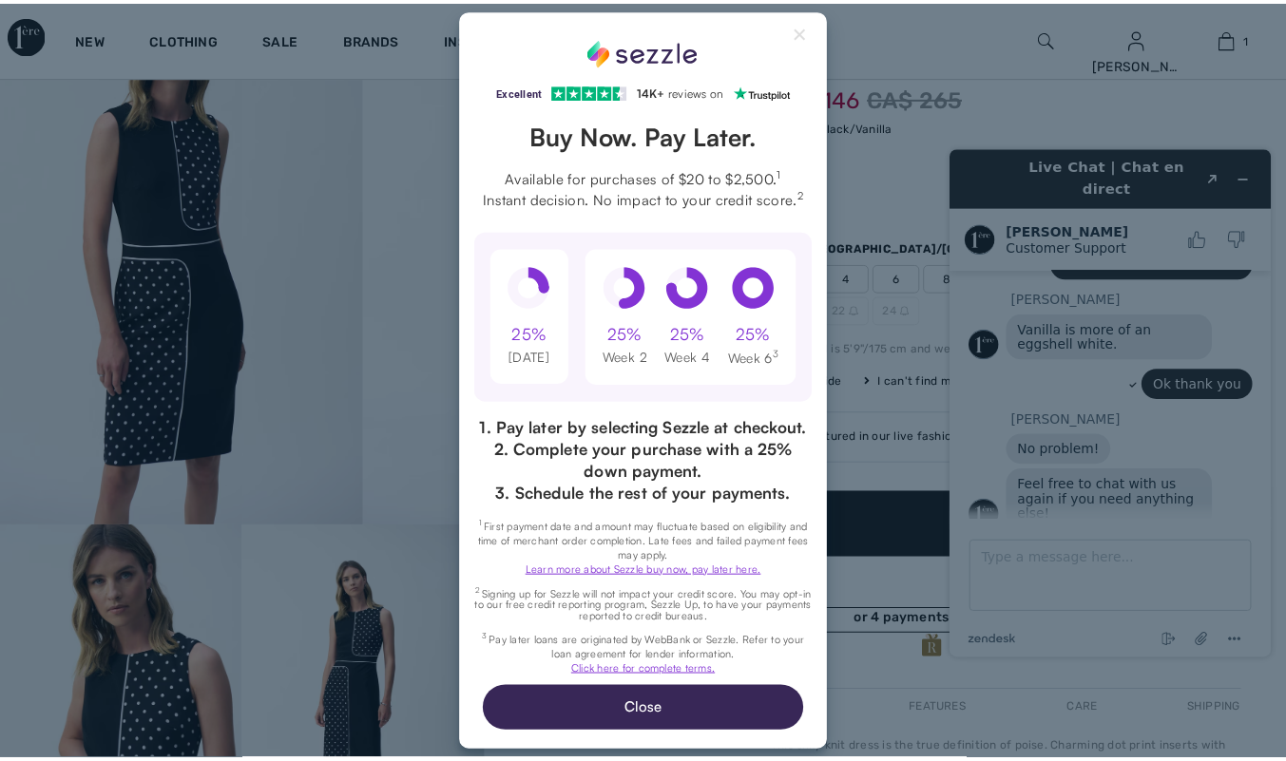
scroll to position [10, 0]
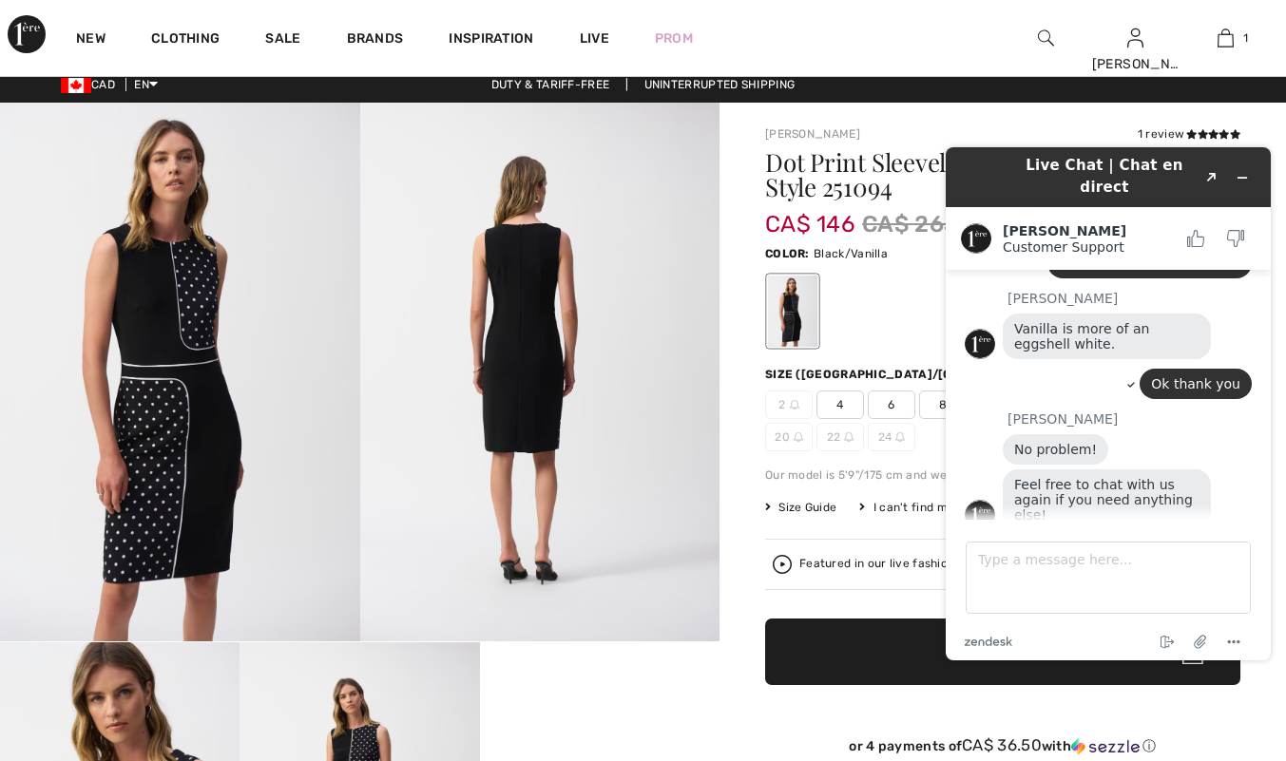
click at [727, 414] on div "Joseph Ribkoff 1 review 1 review Dot Print Sleeveless Sheath Dress Style 251094…" at bounding box center [1003, 744] width 567 height 1282
click at [1228, 28] on img at bounding box center [1226, 38] width 16 height 23
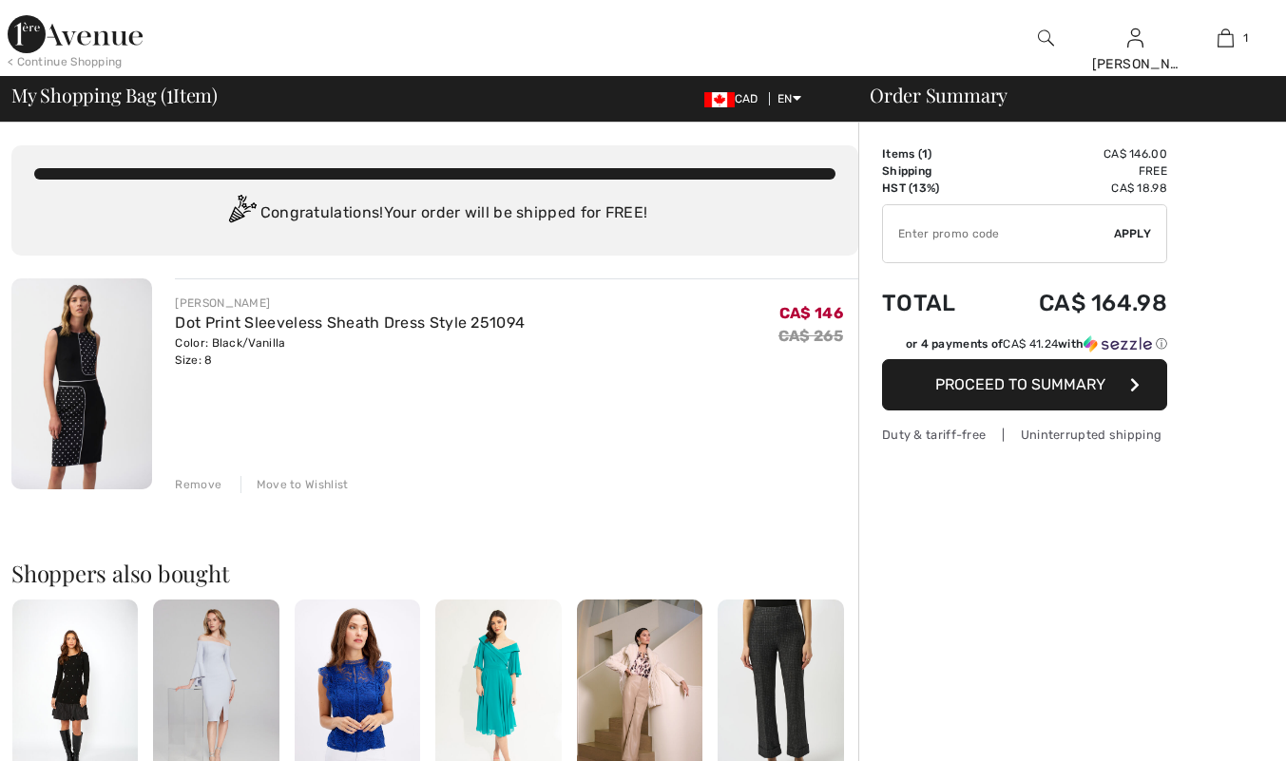
scroll to position [556, 0]
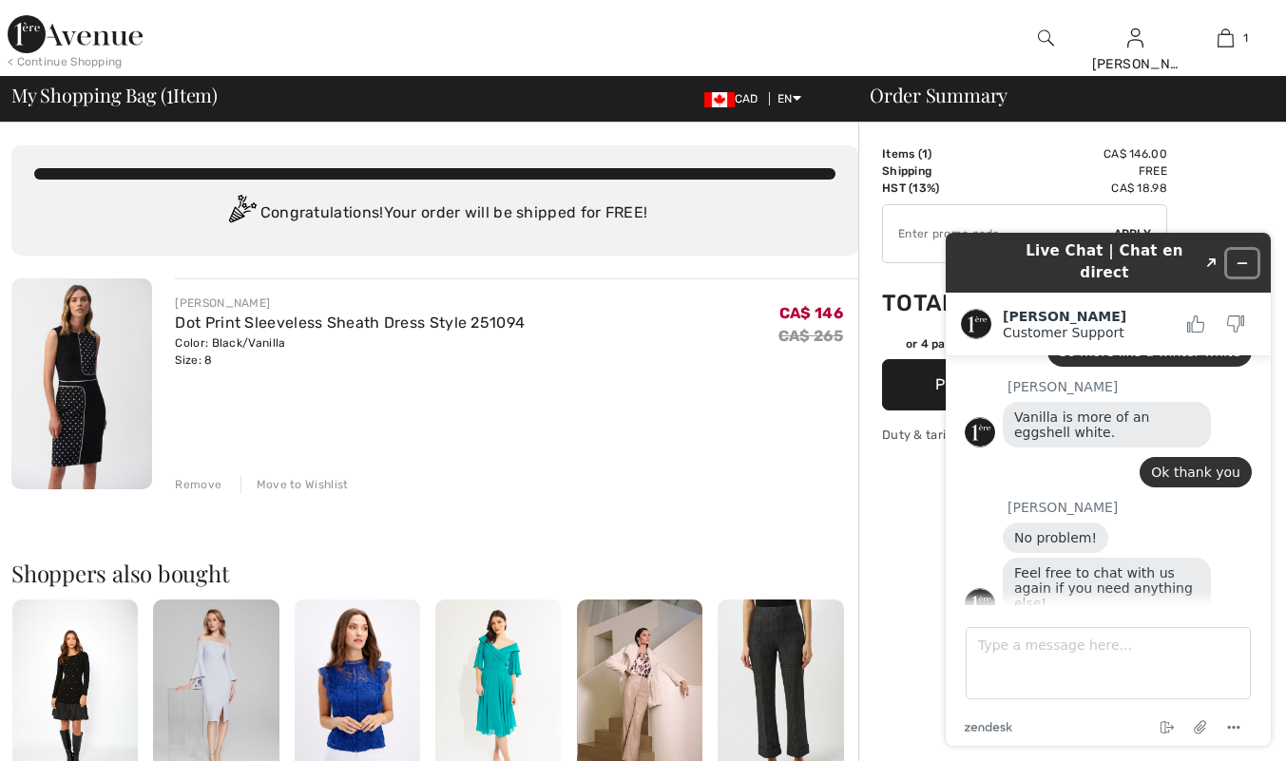
click at [1242, 263] on icon "Minimize widget" at bounding box center [1243, 263] width 9 height 0
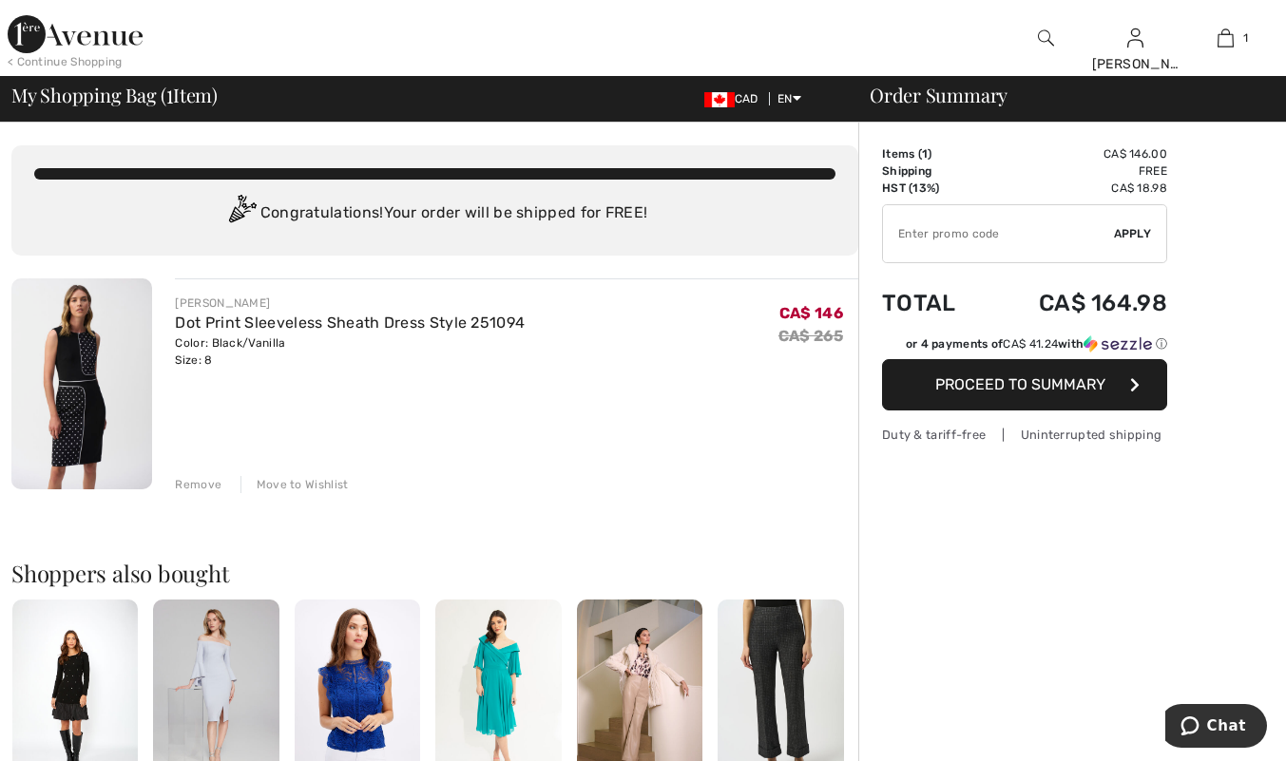
click at [961, 377] on span "Proceed to Summary" at bounding box center [1020, 384] width 170 height 18
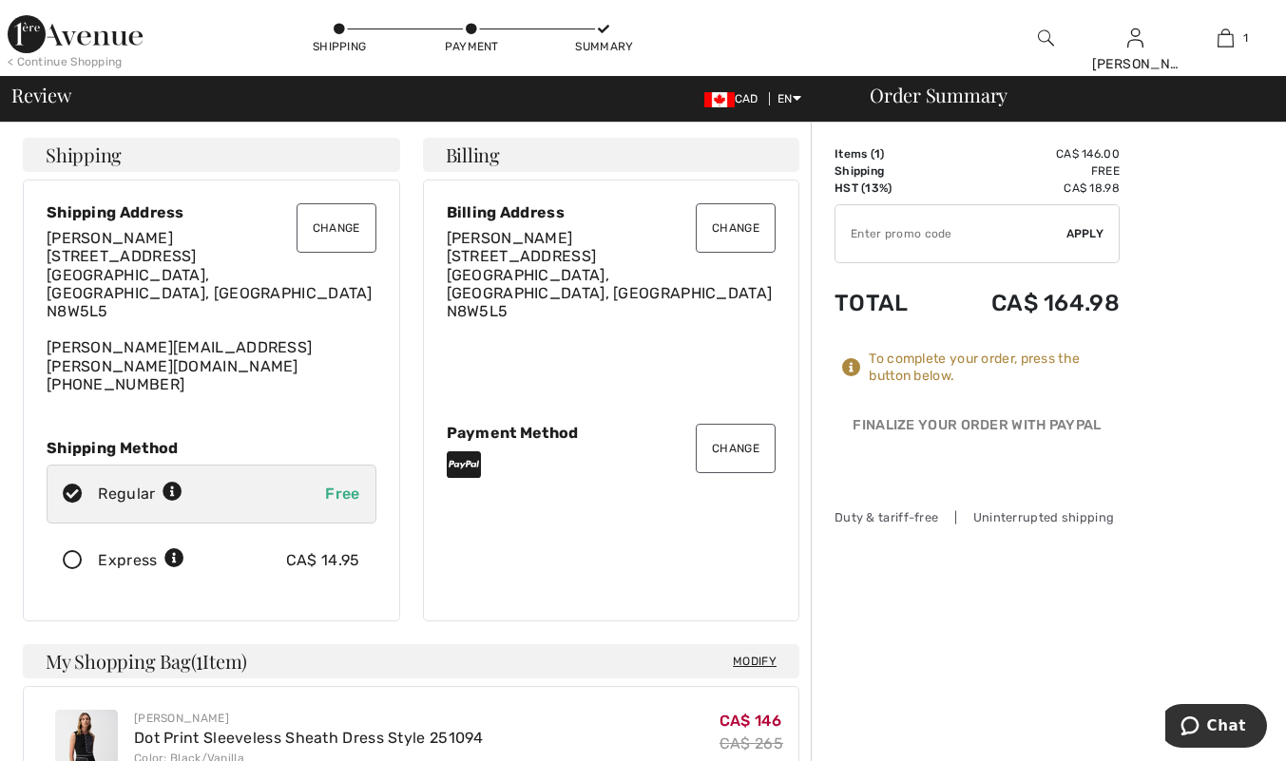
scroll to position [2, 0]
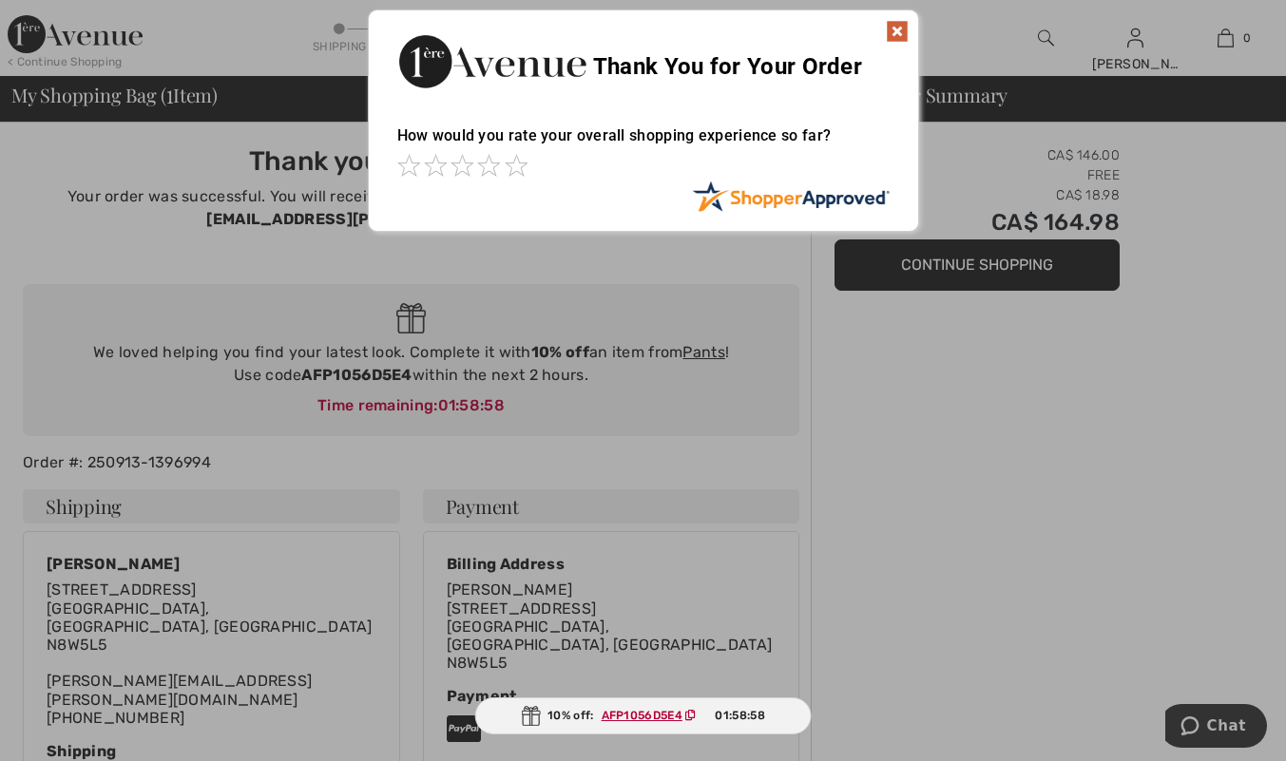
click at [904, 33] on img at bounding box center [897, 31] width 23 height 23
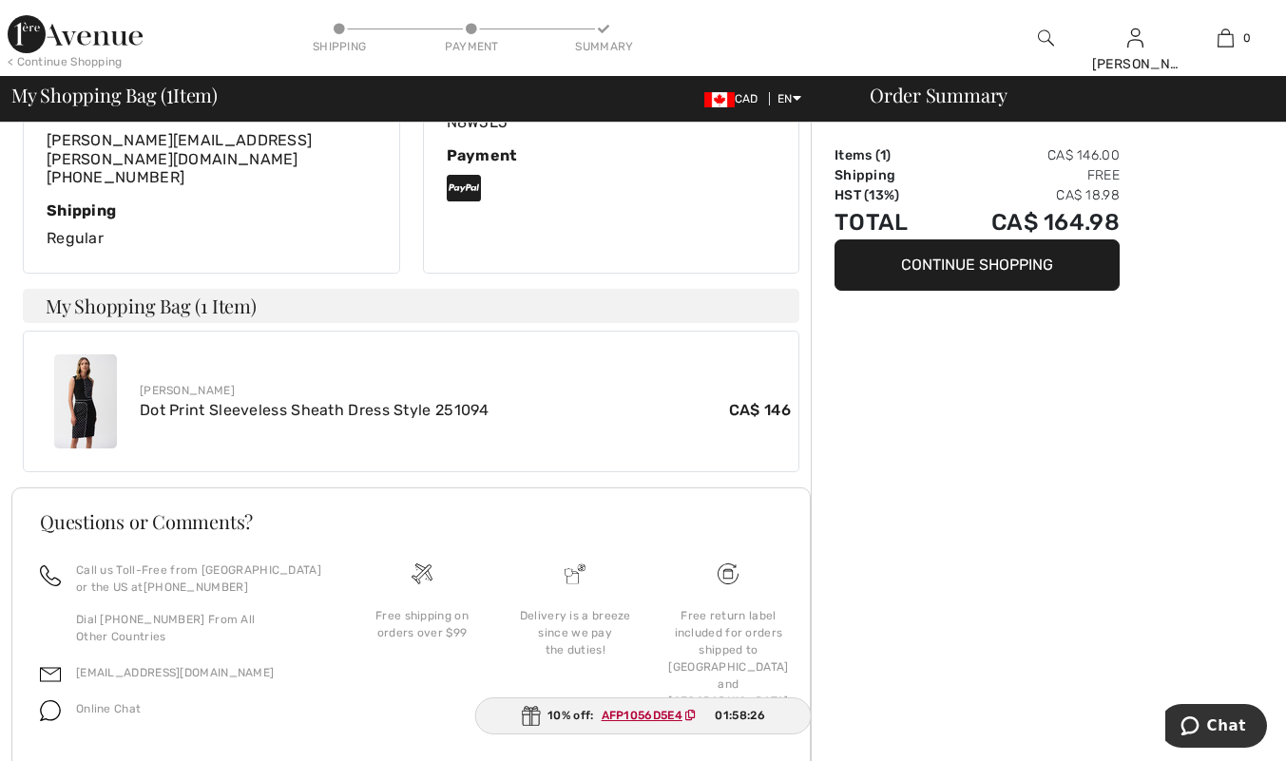
scroll to position [535, 0]
